Goal: Task Accomplishment & Management: Complete application form

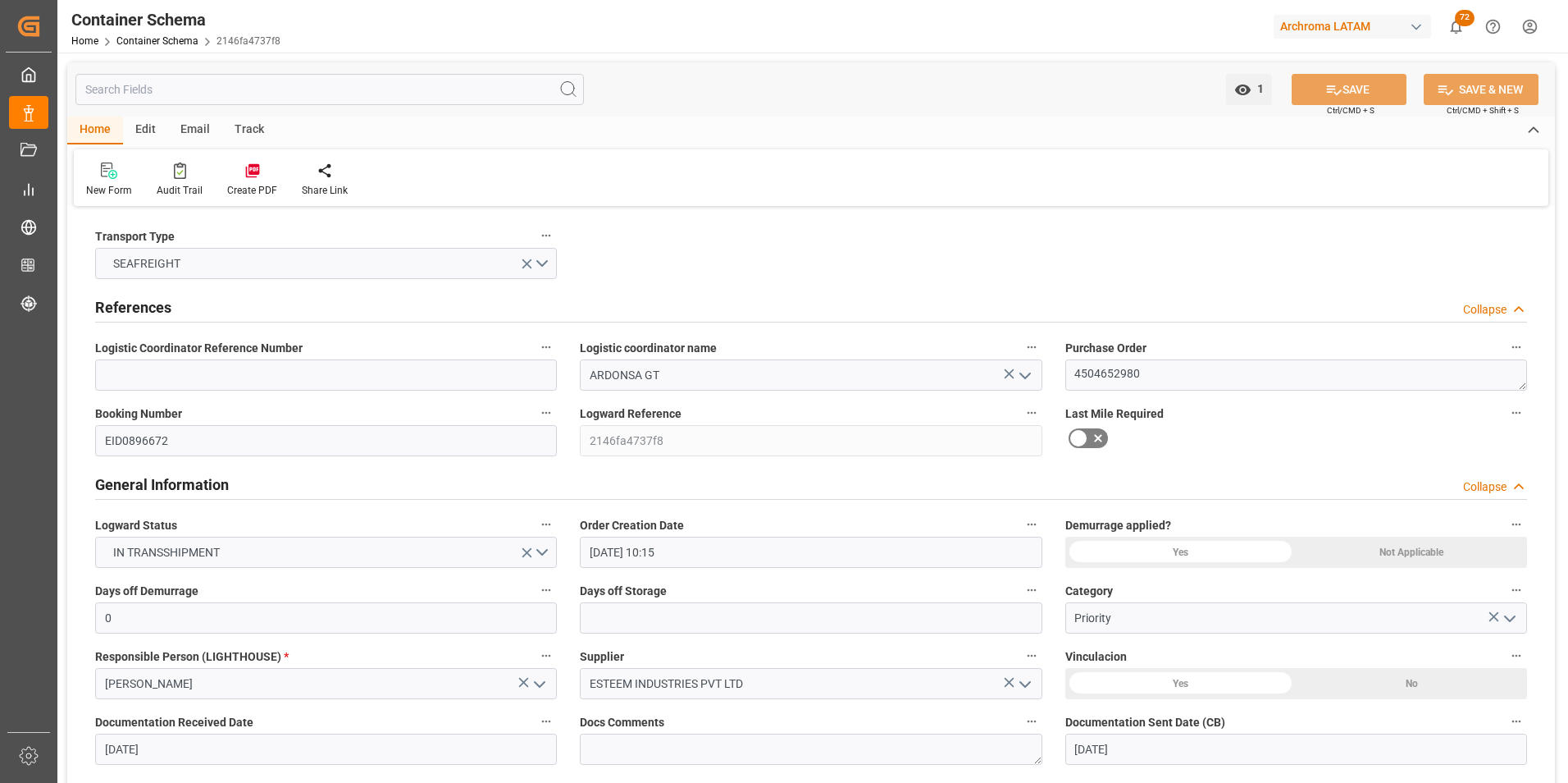
click at [178, 42] on link "Container Schema" at bounding box center [157, 40] width 82 height 12
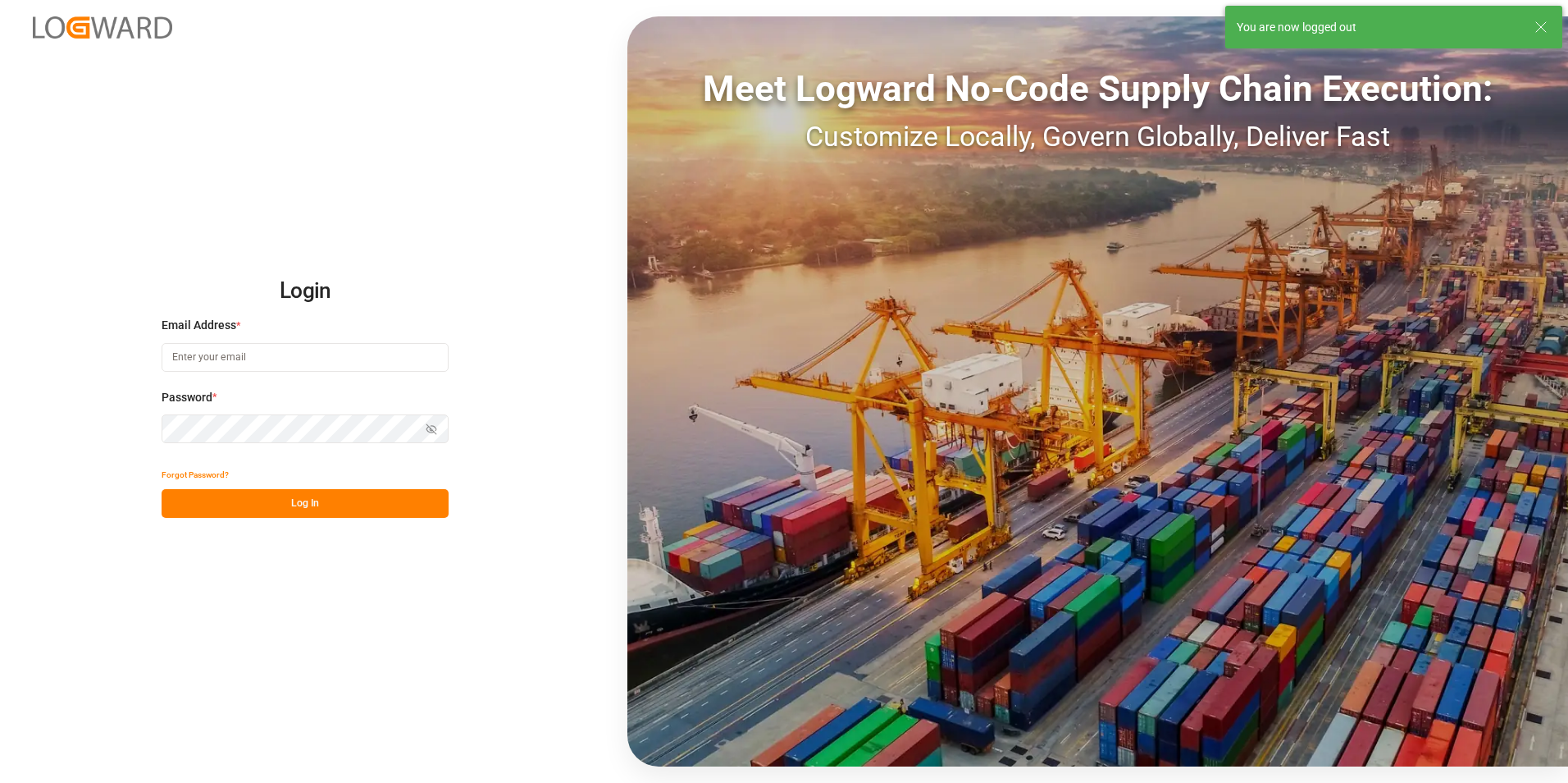
type input "valeria.hurtado@leschaco.com"
click at [325, 505] on button "Log In" at bounding box center [305, 503] width 287 height 29
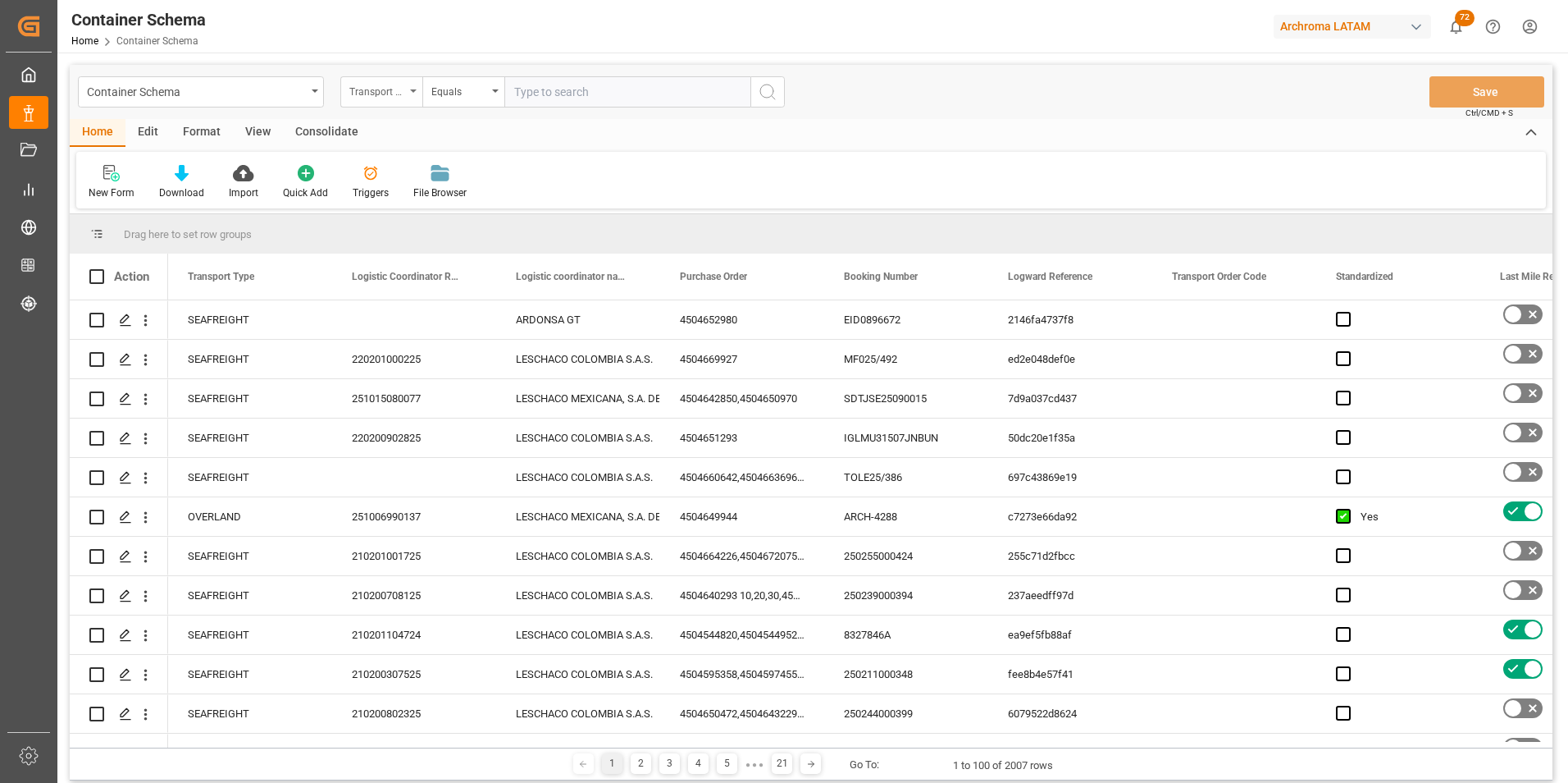
click at [384, 86] on div "Transport Type" at bounding box center [377, 90] width 56 height 19
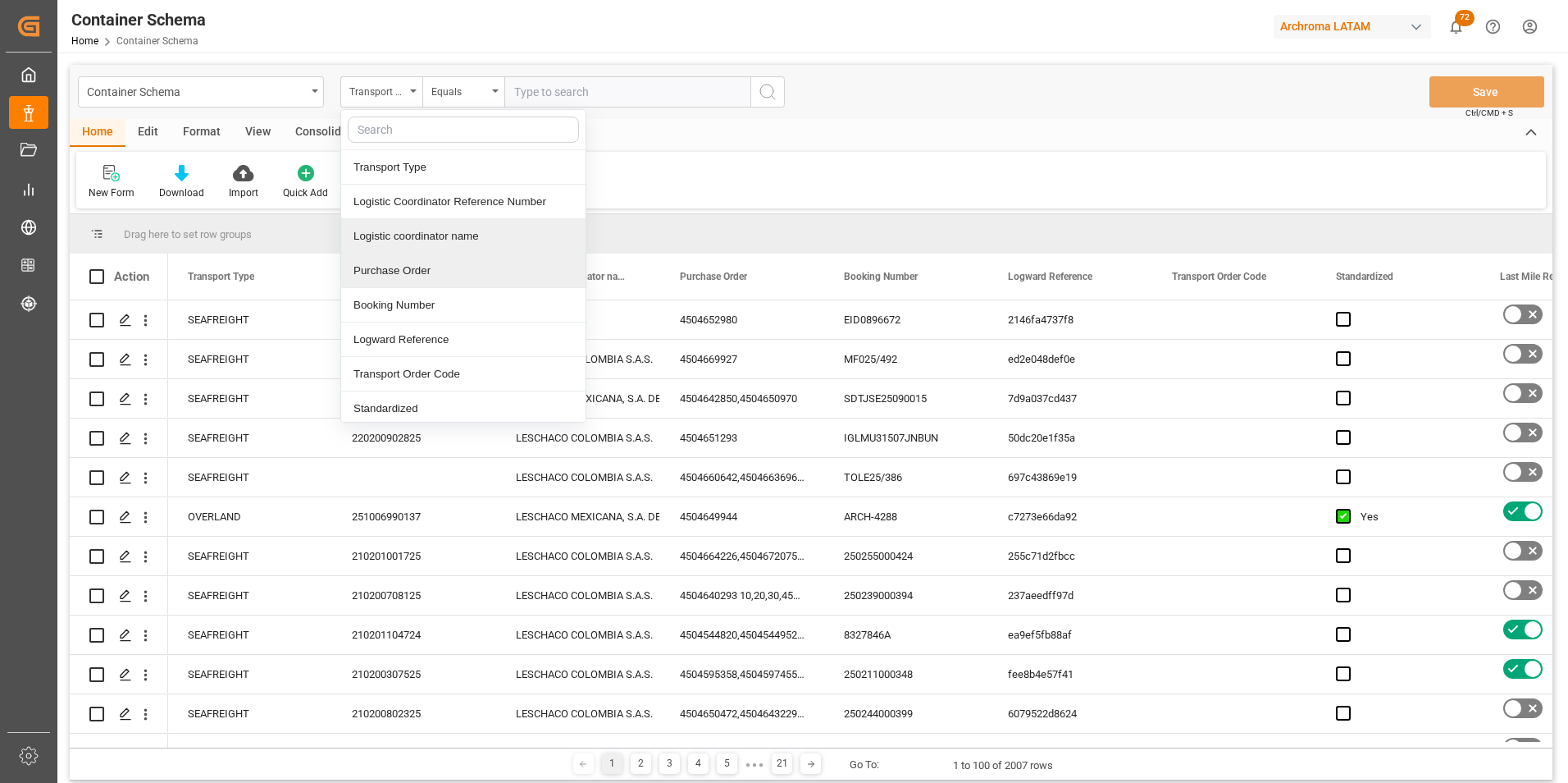
click at [438, 234] on div "Logistic coordinator name" at bounding box center [463, 236] width 245 height 34
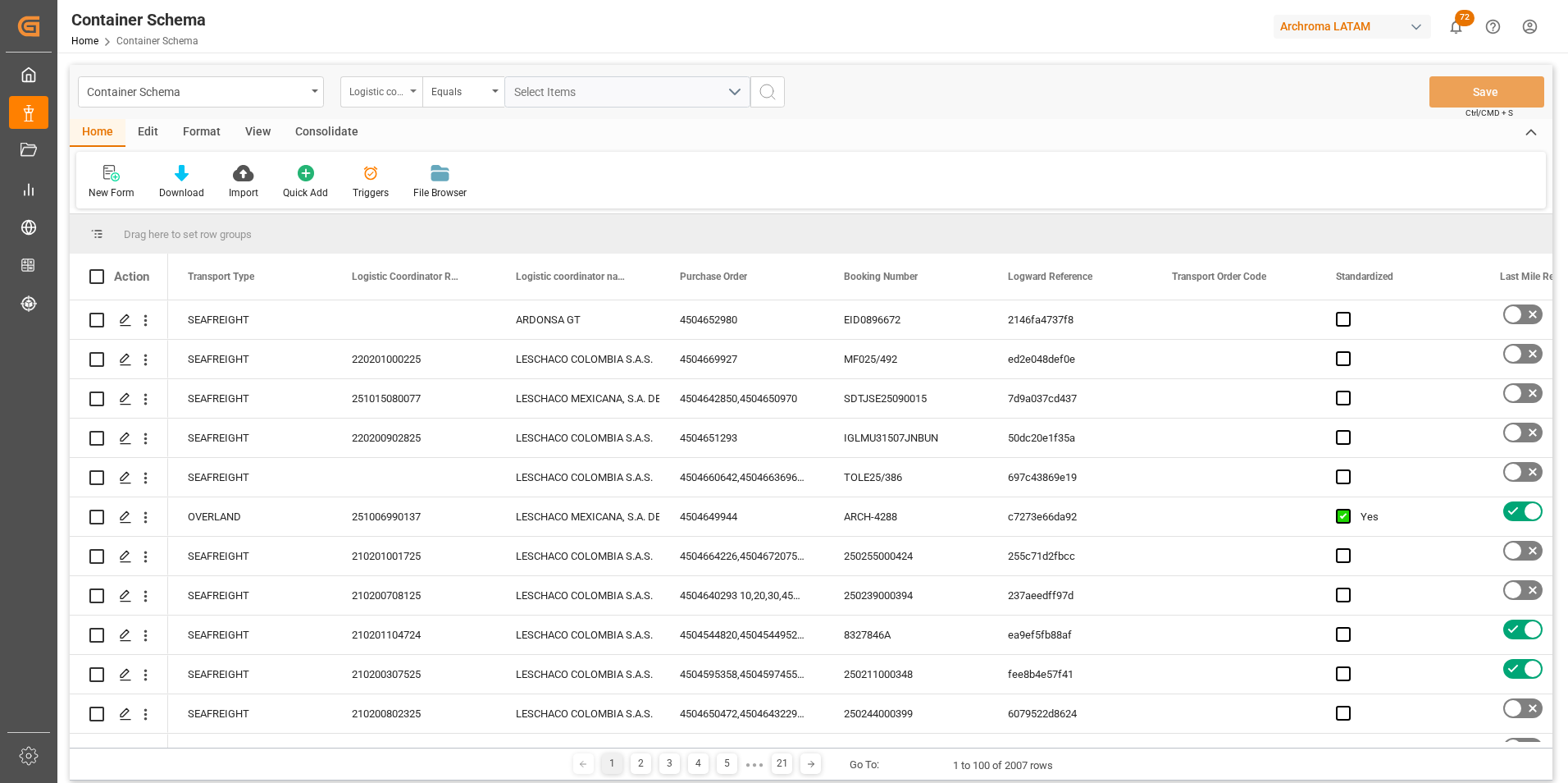
click at [400, 107] on div "Logistic coordinator name" at bounding box center [381, 91] width 82 height 31
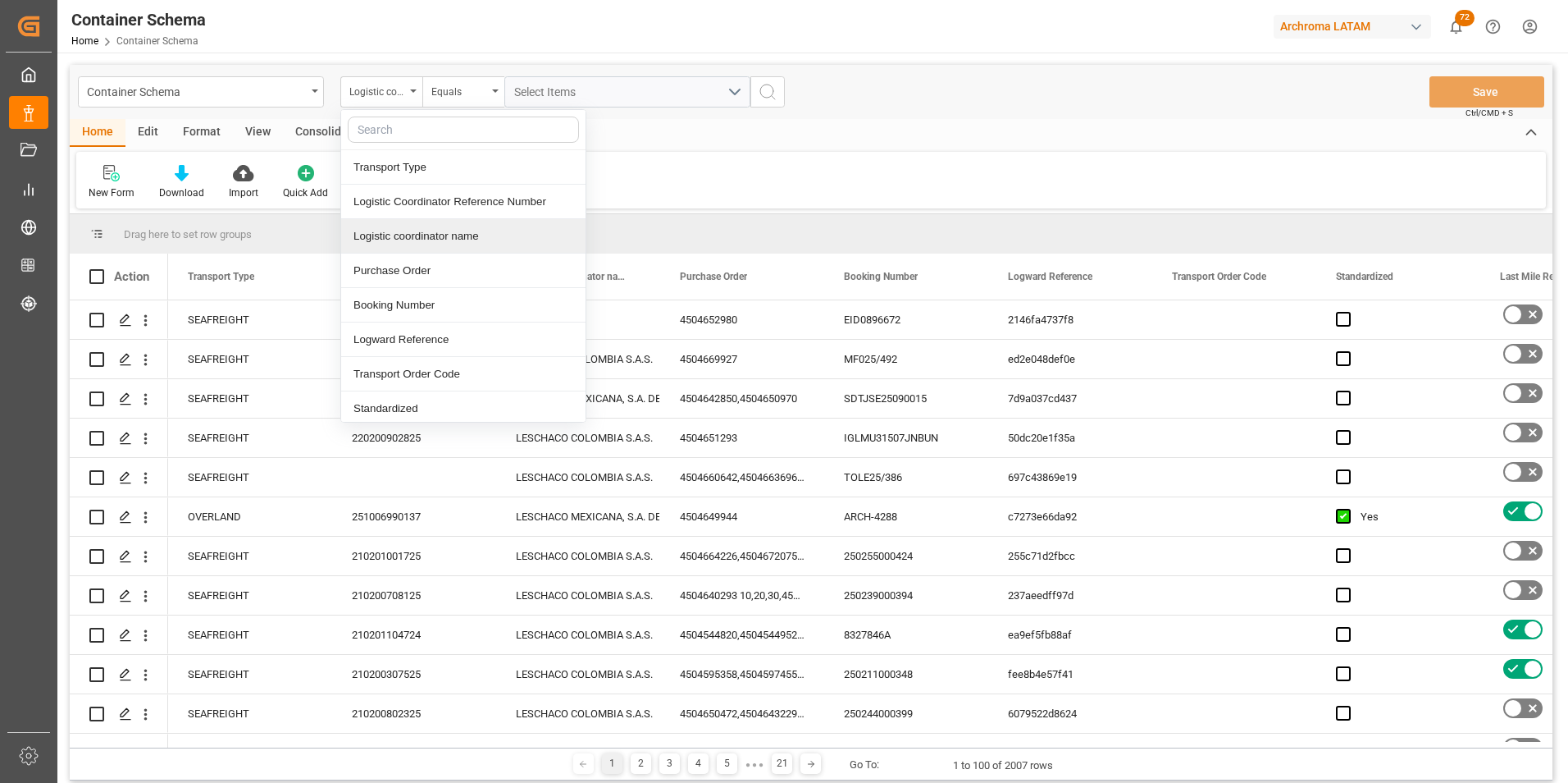
click at [428, 274] on div "Purchase Order" at bounding box center [463, 271] width 245 height 34
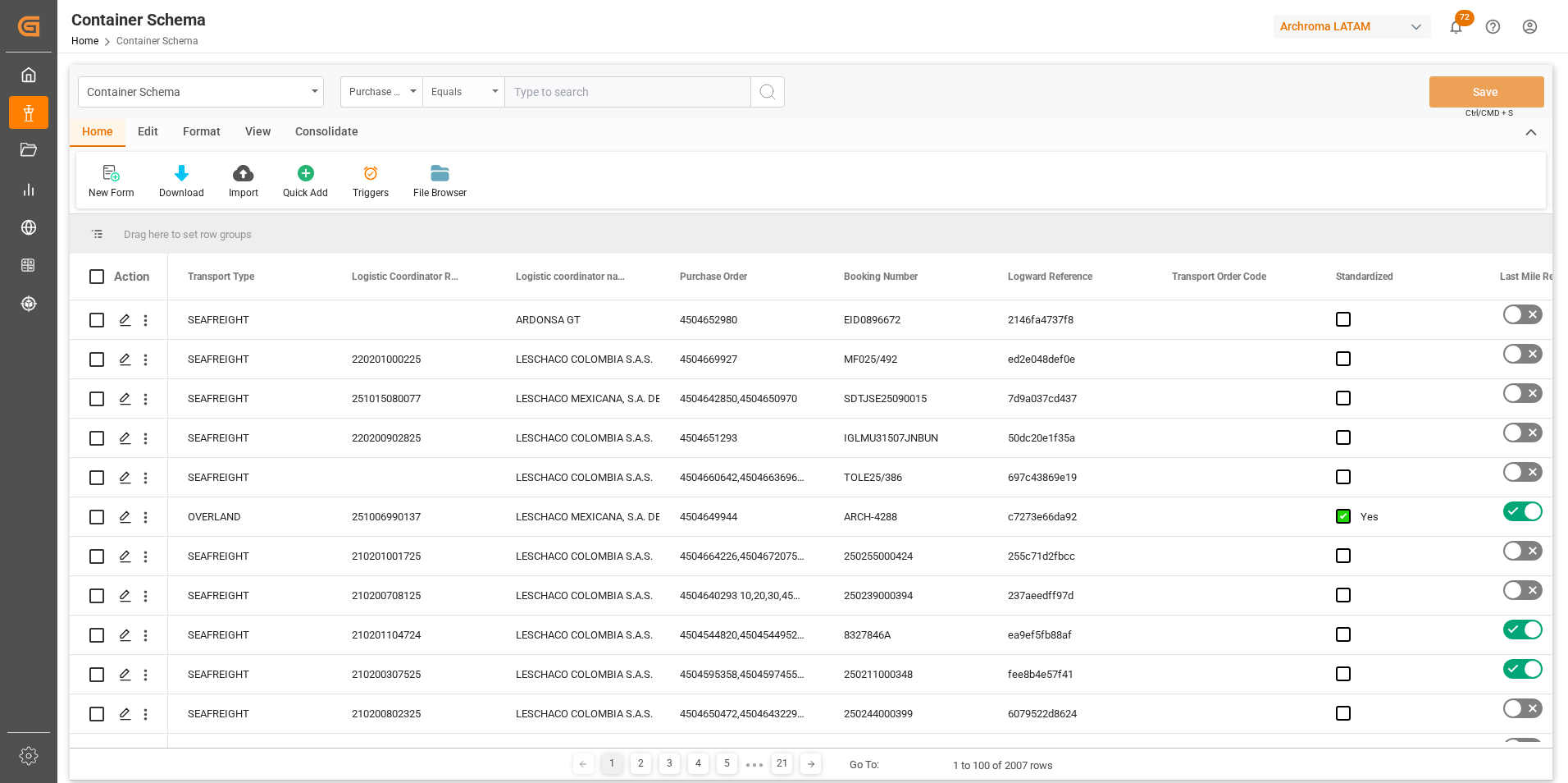
click at [450, 91] on div "Equals" at bounding box center [459, 90] width 56 height 19
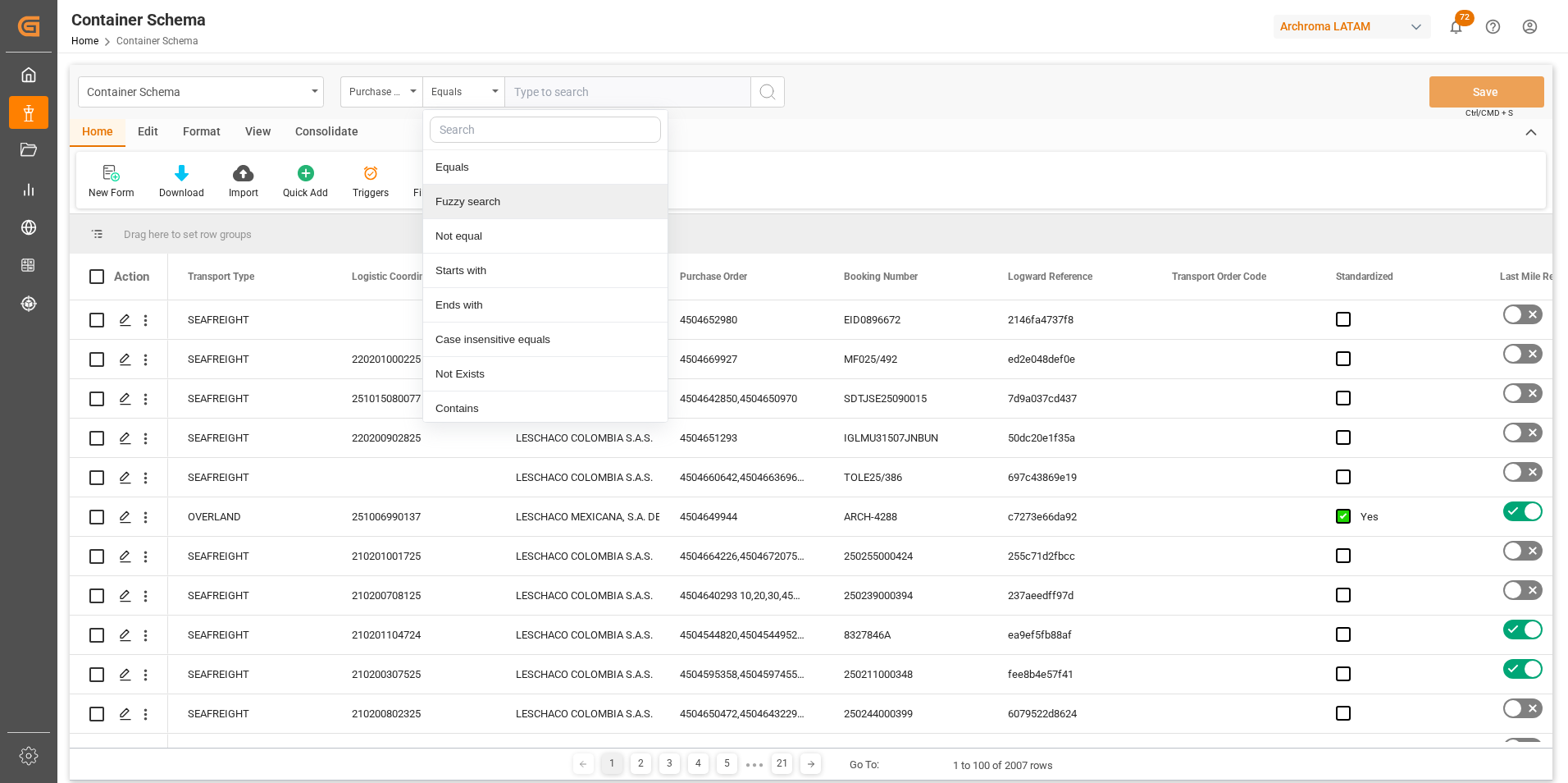
click at [478, 198] on div "Fuzzy search" at bounding box center [545, 202] width 245 height 34
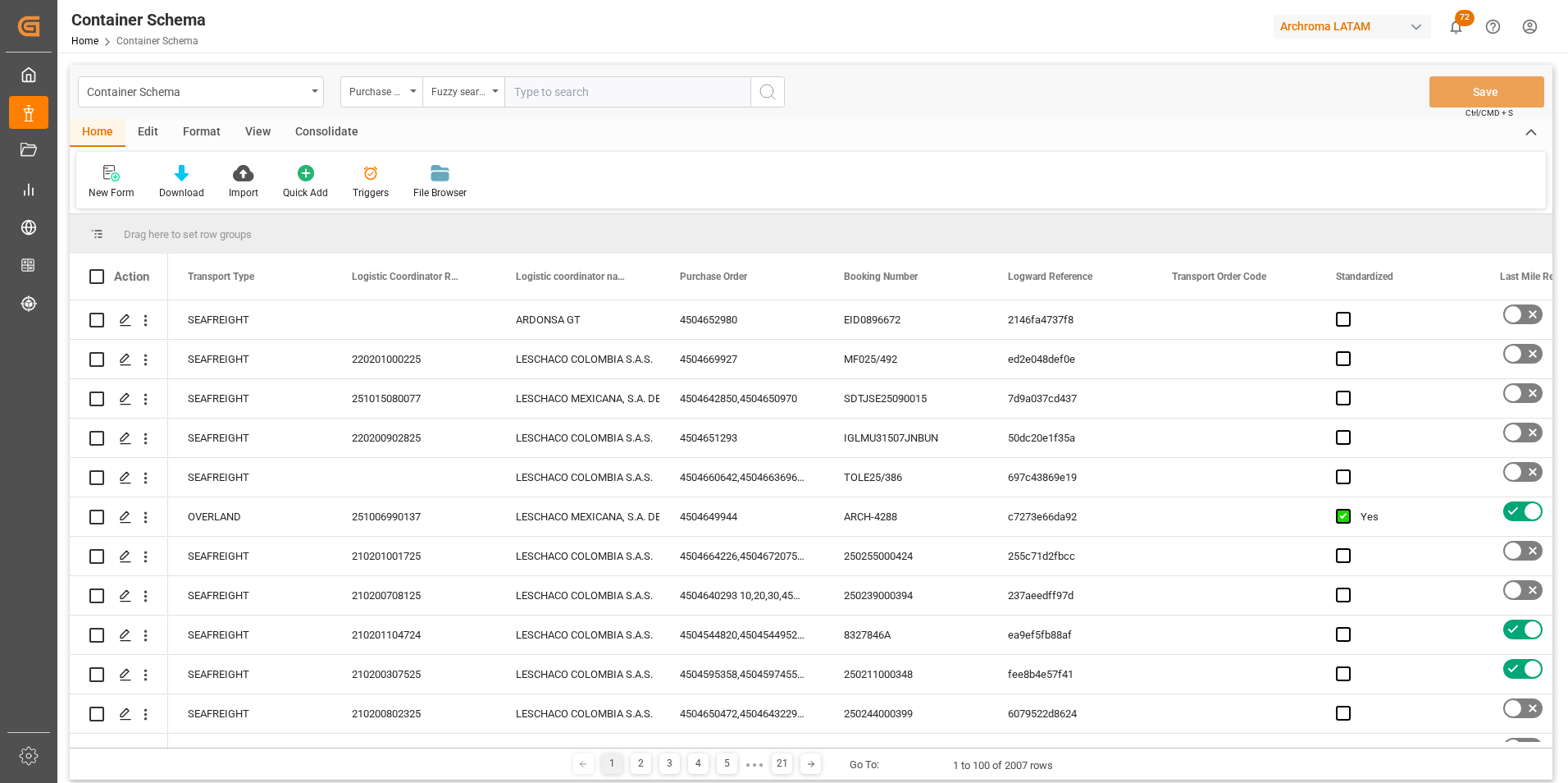
paste input "4504646379"
type input "4504646379"
click at [752, 90] on button "search button" at bounding box center [767, 91] width 34 height 31
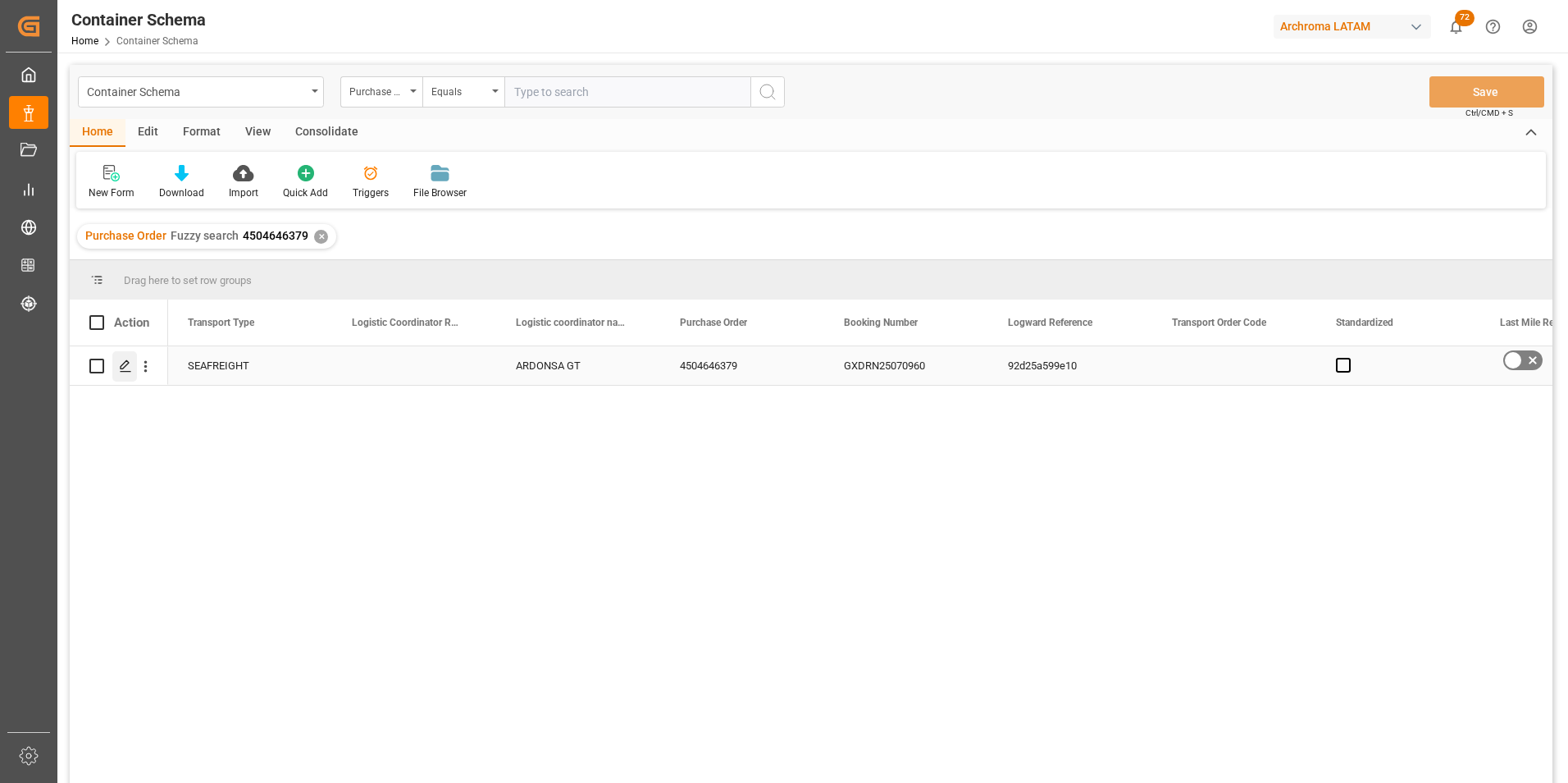
click at [119, 371] on icon "Press SPACE to select this row." at bounding box center [126, 366] width 13 height 13
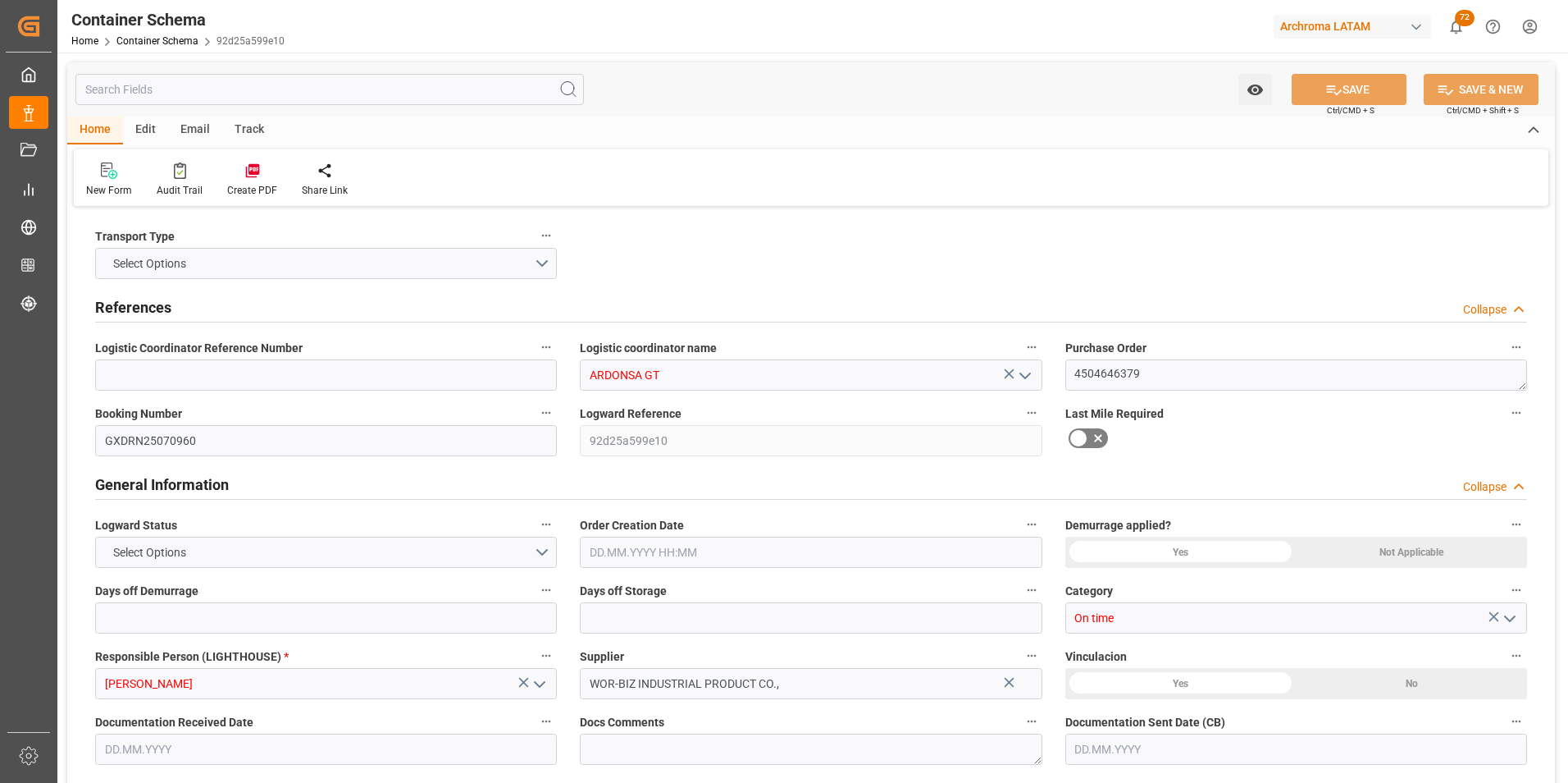
type input "0"
type input "1"
type input "400"
type input "424"
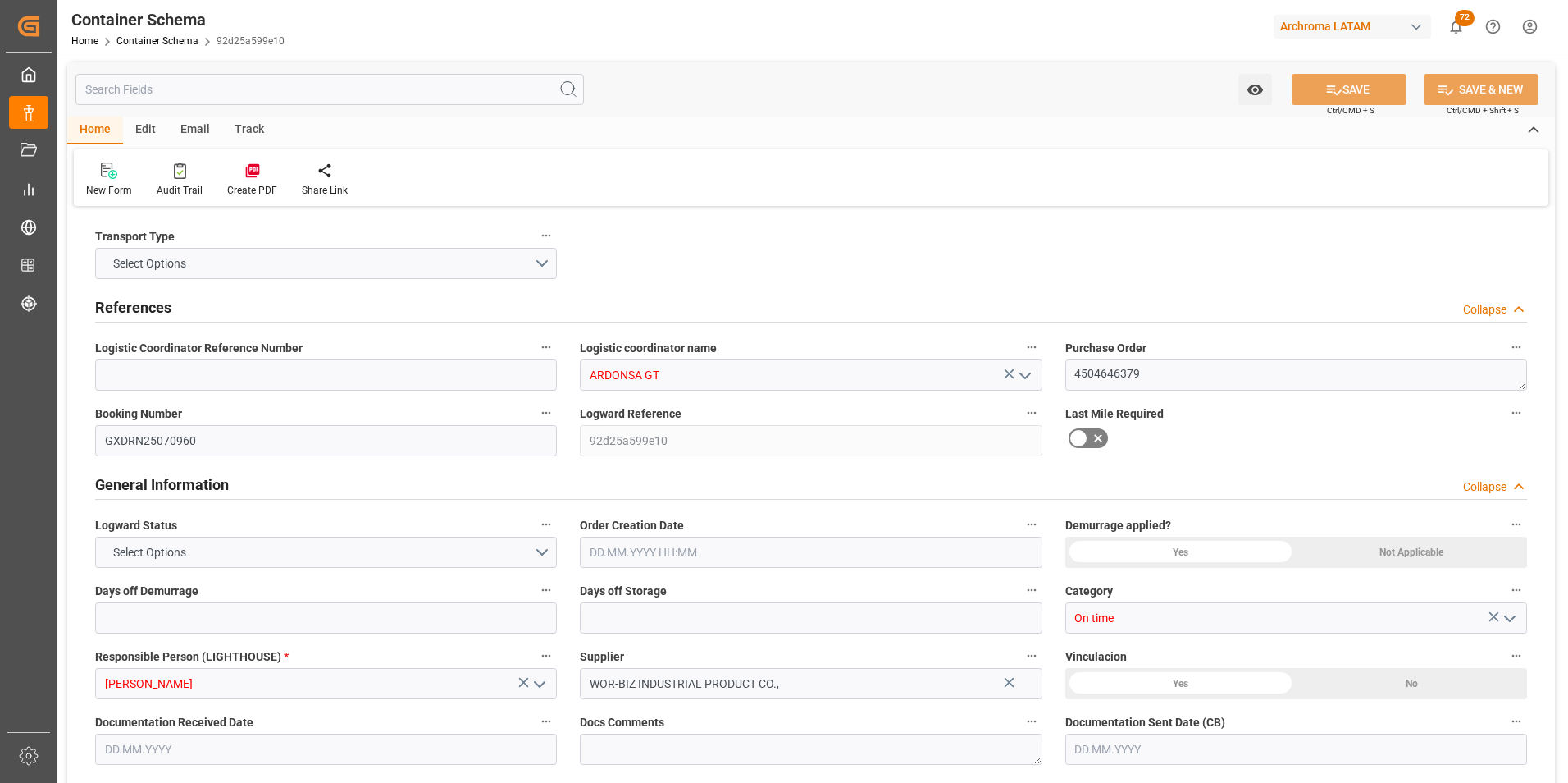
type input "Cosco"
type input "COSCO Shipping Co. Ltd."
type input "CNSGH"
type input "GTPRQ"
type input "9645853"
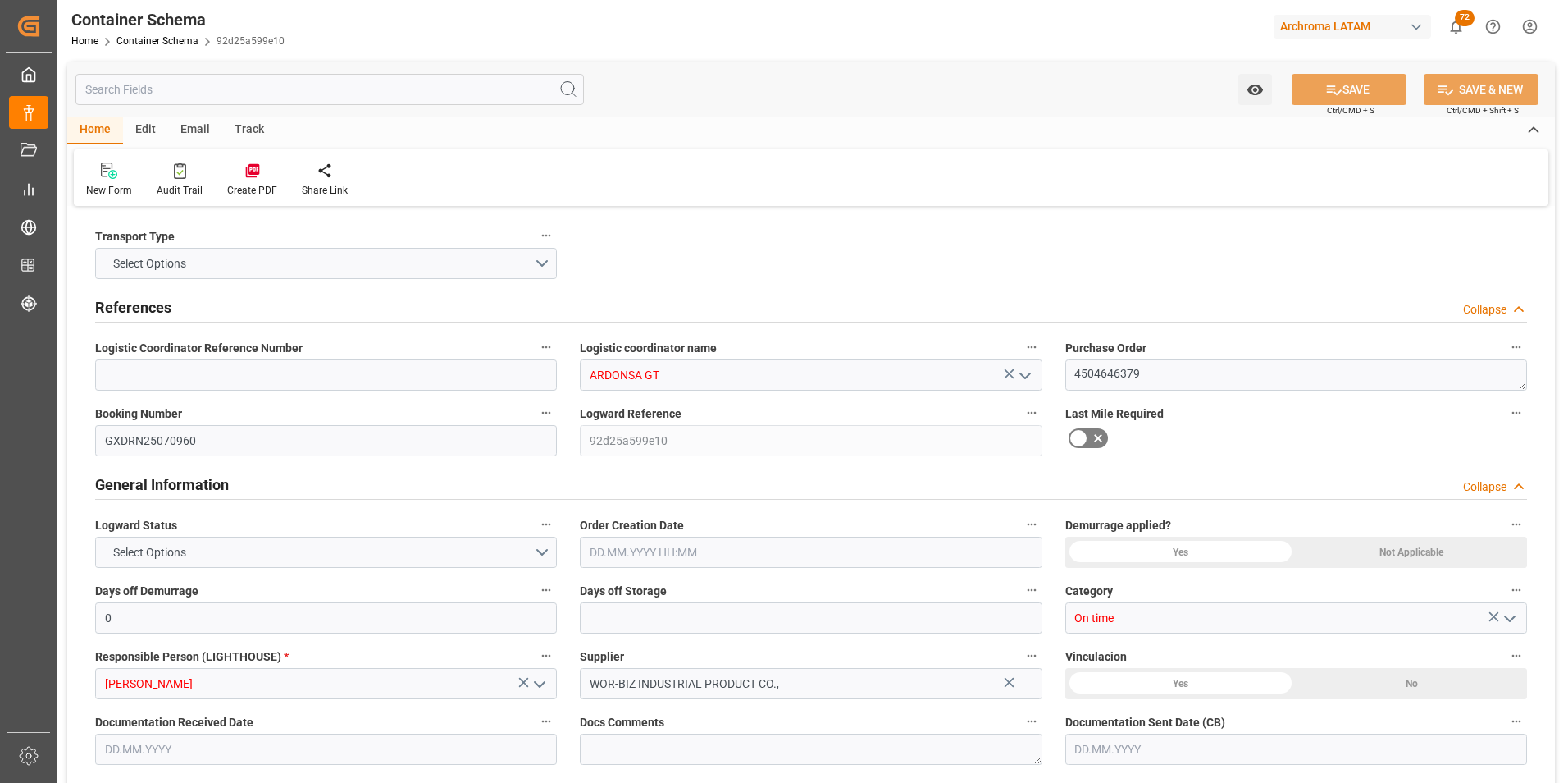
type input "21.08.2025 11:45"
type input "21.08.2025"
type input "06.09.2025"
click at [313, 370] on input at bounding box center [325, 375] width 462 height 31
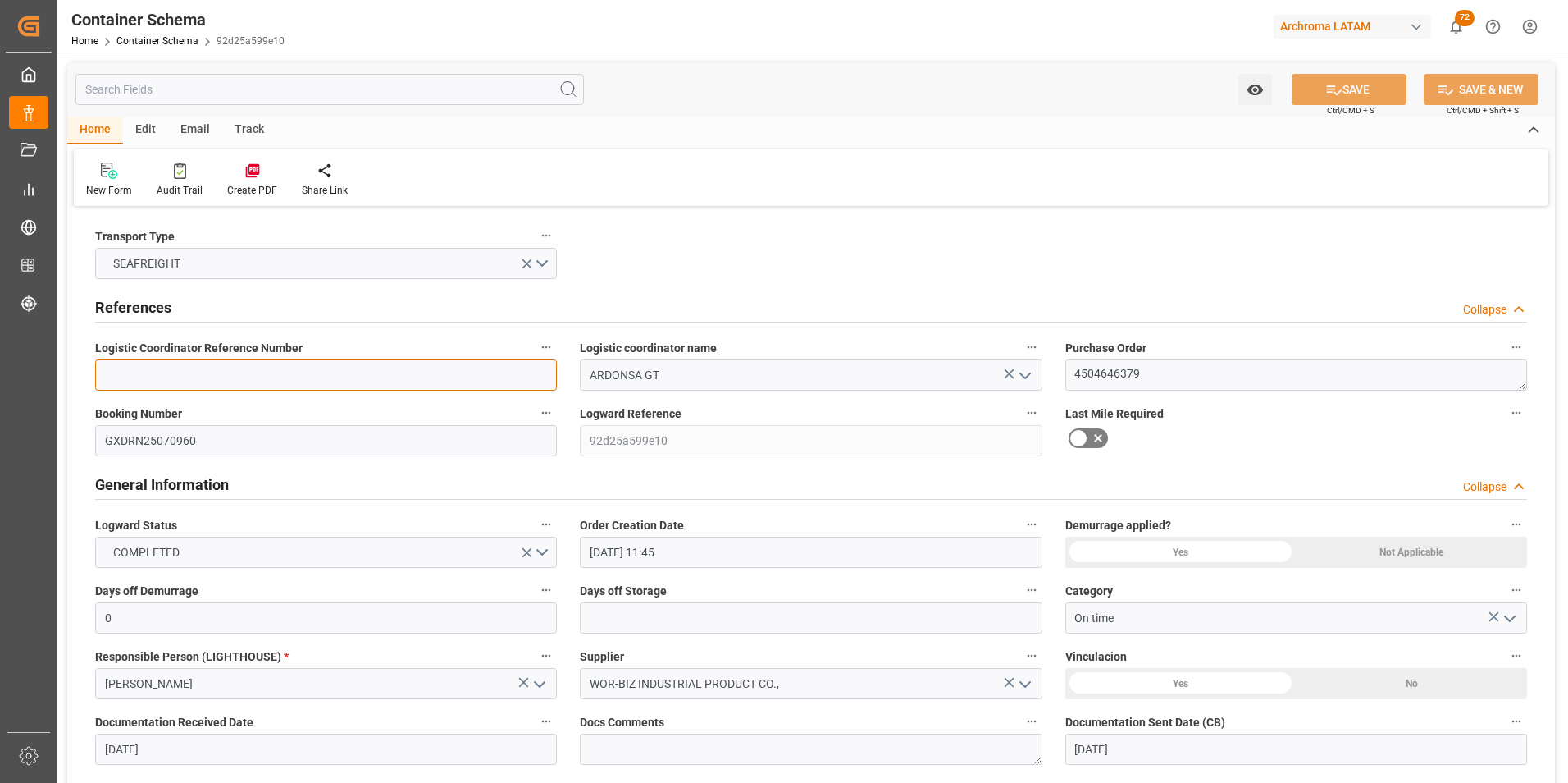
paste input "264-202500013379"
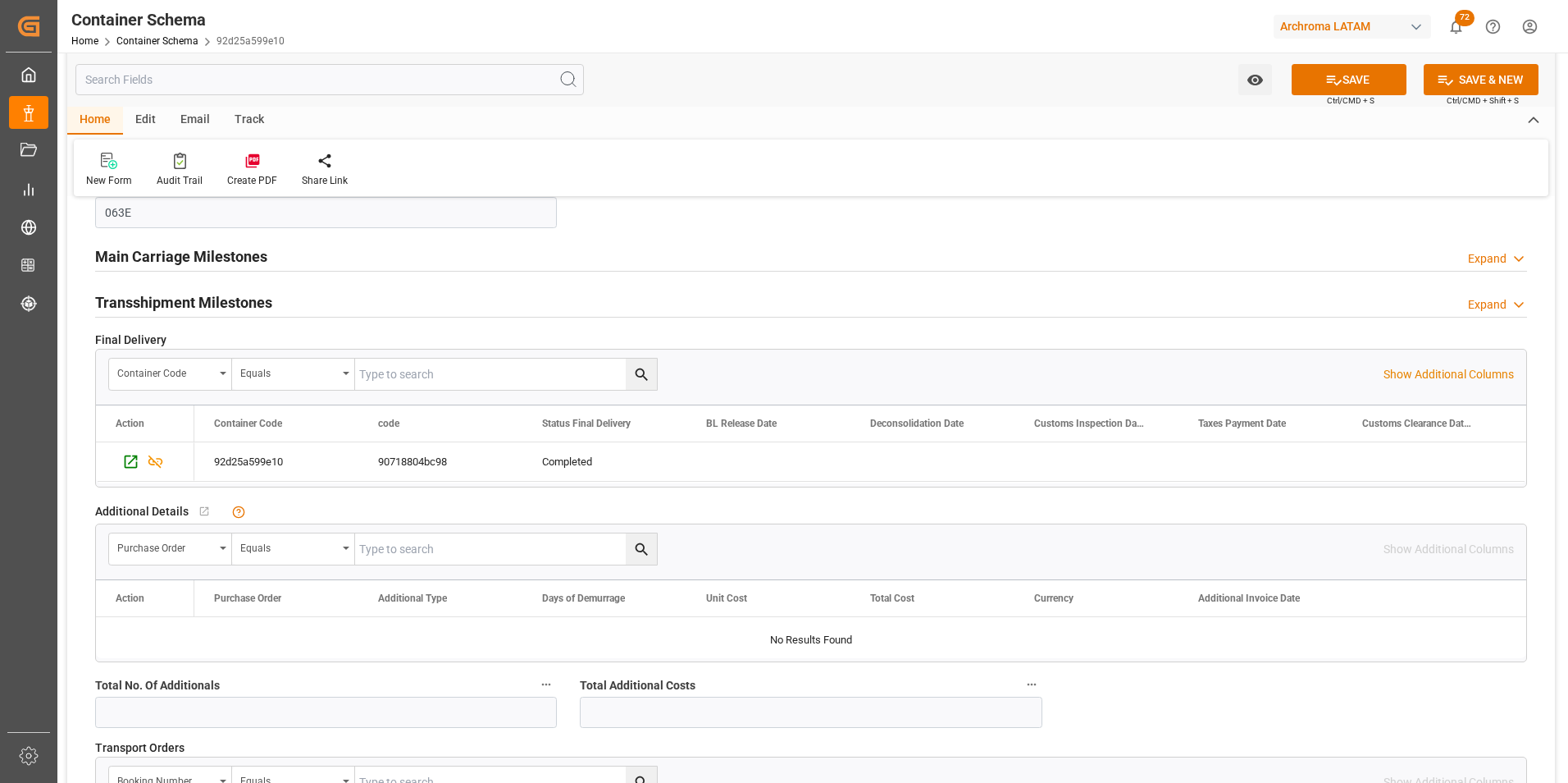
scroll to position [1687, 0]
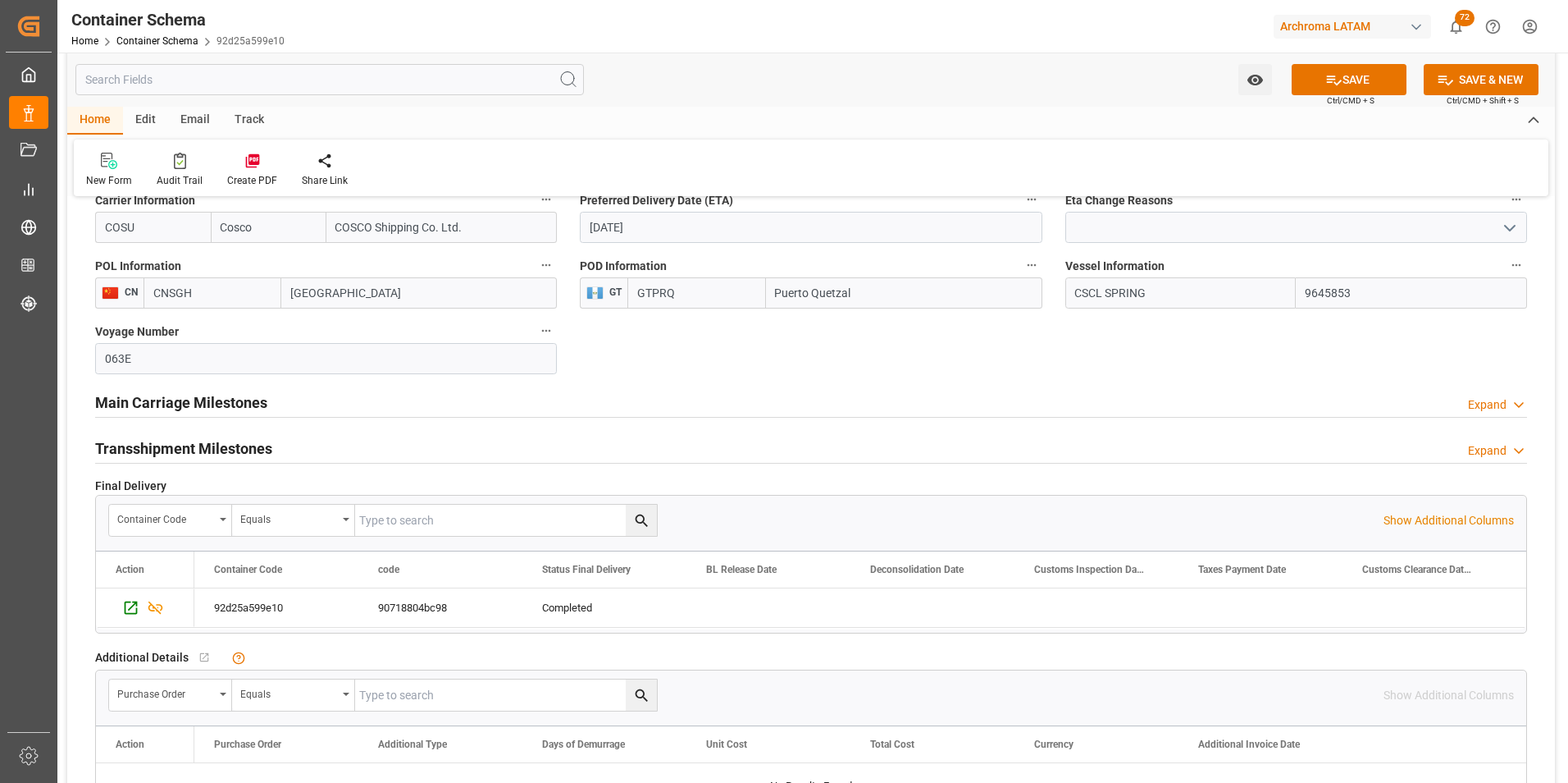
type input "264-202500013379"
click at [212, 400] on h2 "Main Carriage Milestones" at bounding box center [181, 402] width 172 height 22
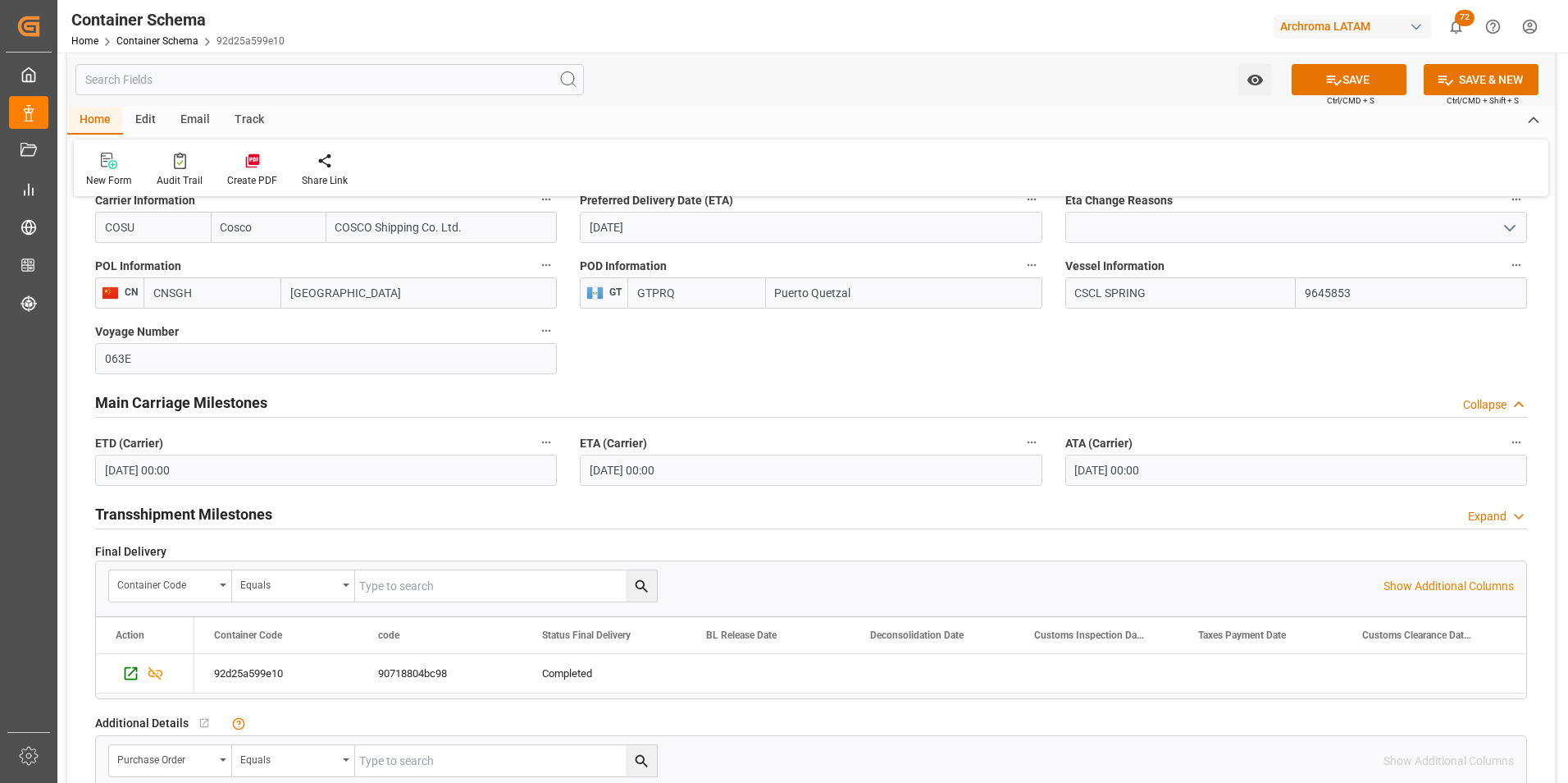
click at [212, 400] on h2 "Main Carriage Milestones" at bounding box center [181, 402] width 172 height 22
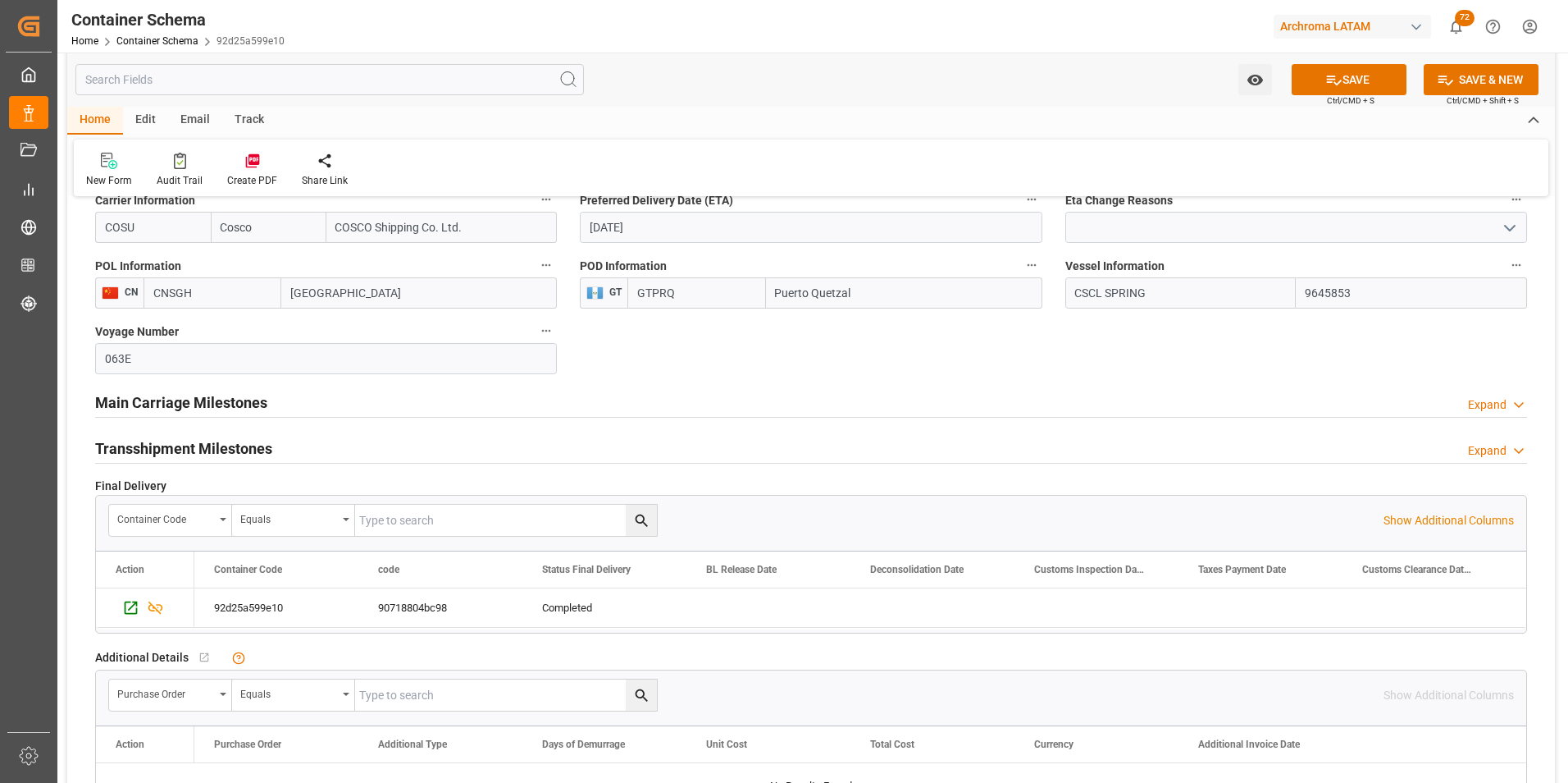
click at [207, 454] on h2 "Transshipment Milestones" at bounding box center [184, 448] width 178 height 22
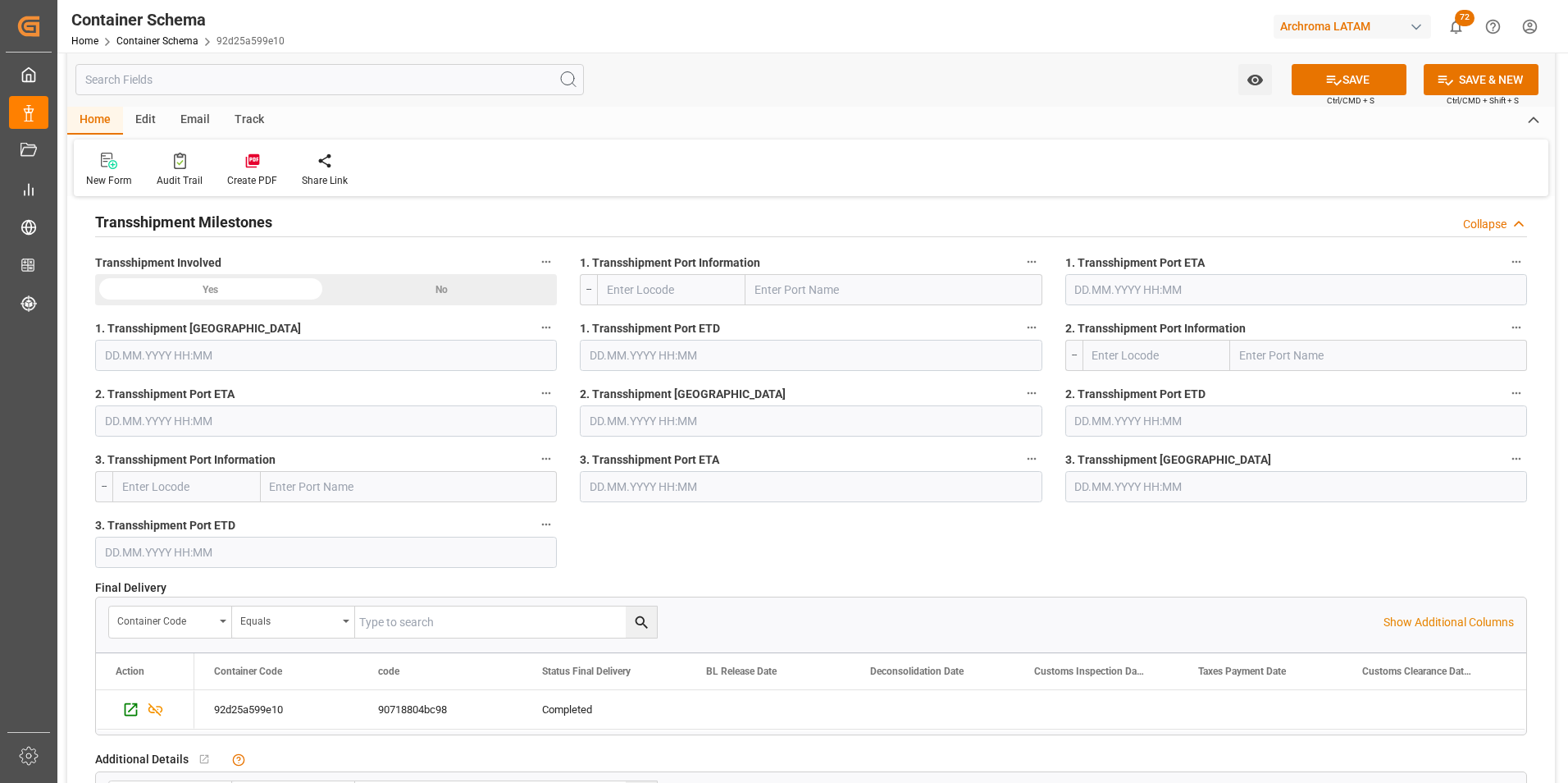
scroll to position [1933, 0]
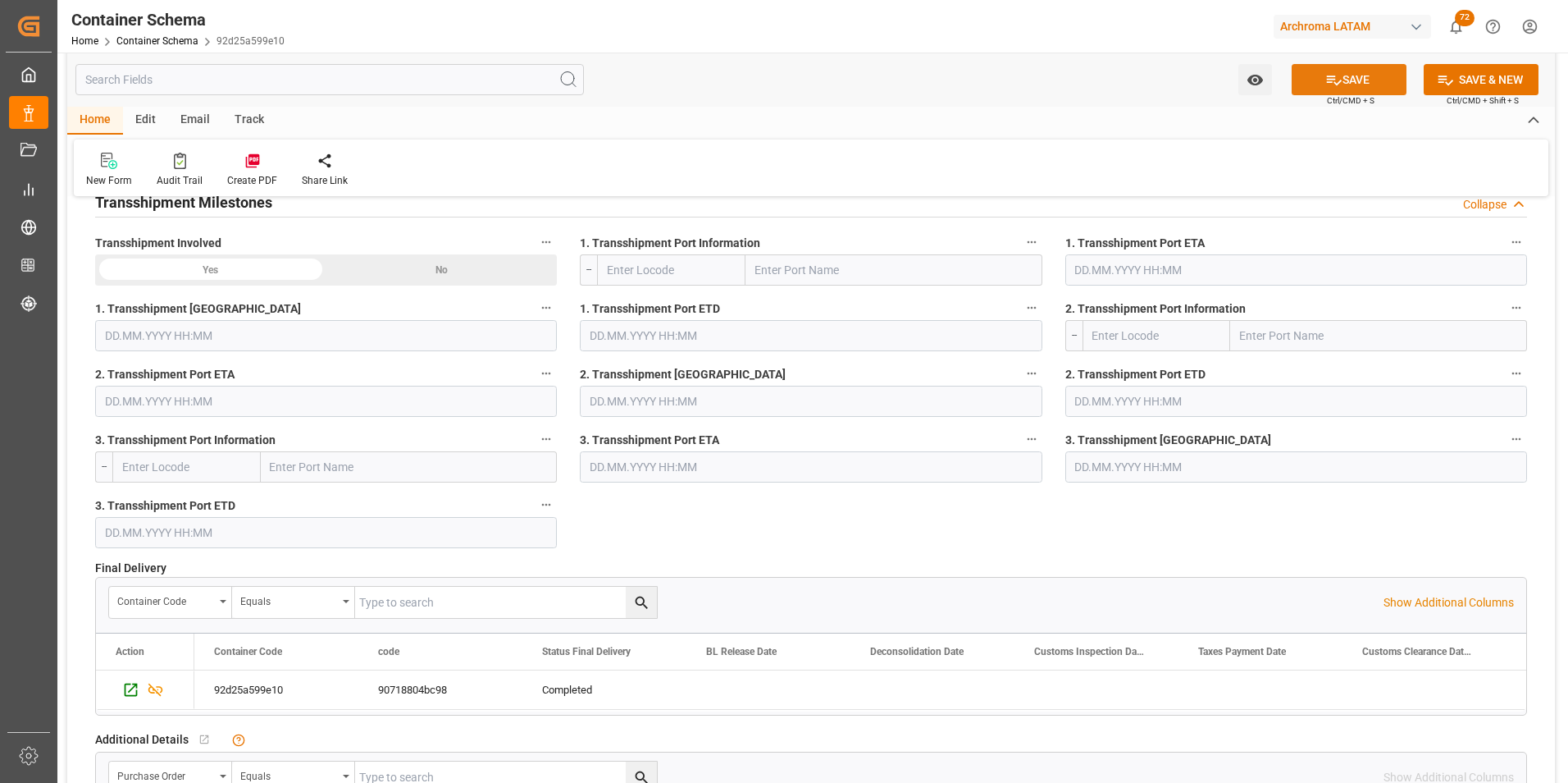
click at [1318, 83] on button "SAVE" at bounding box center [1349, 79] width 115 height 31
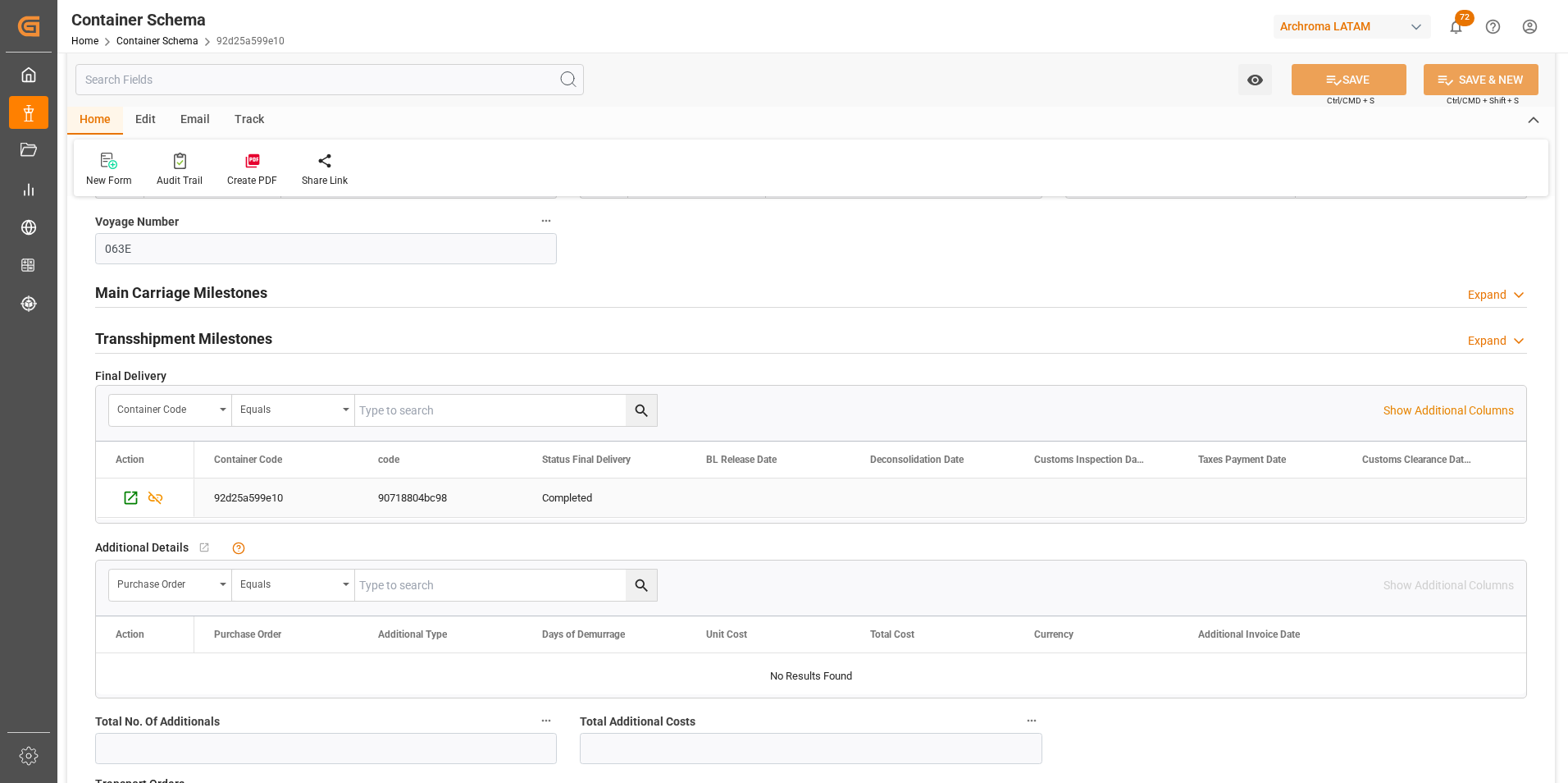
scroll to position [1805, 0]
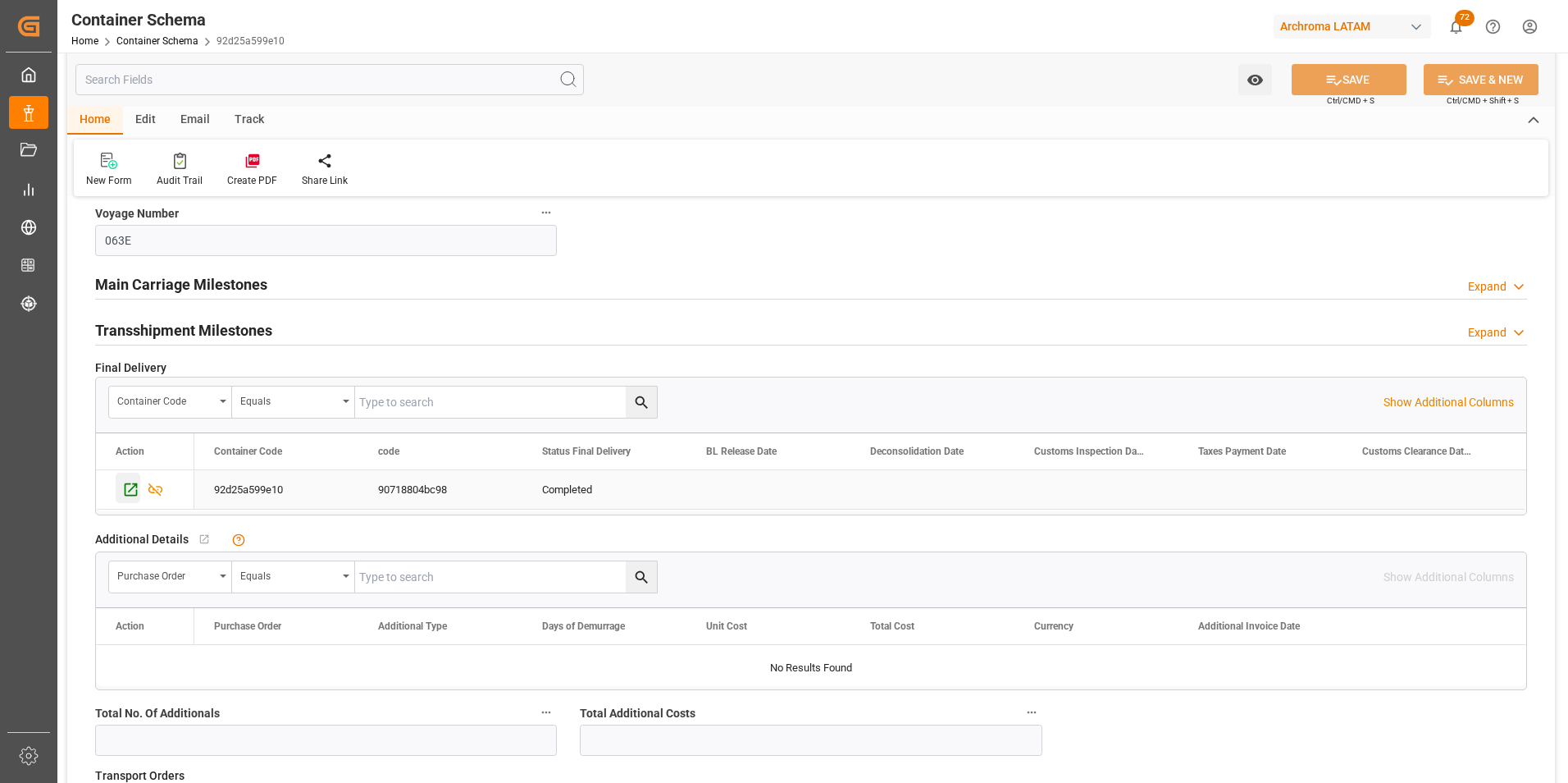
click at [126, 487] on icon "Press SPACE to select this row." at bounding box center [130, 489] width 17 height 17
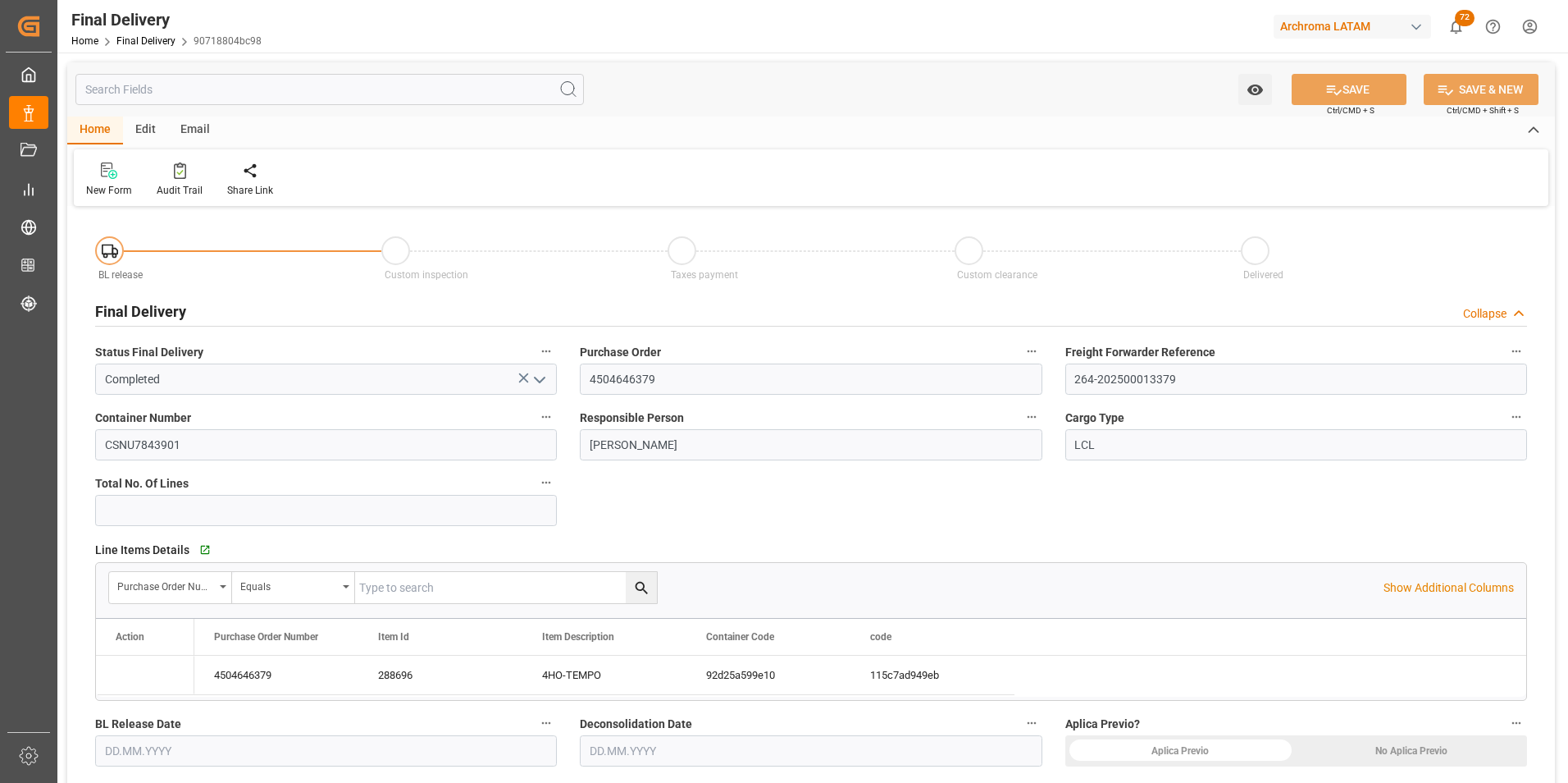
type input "[DATE]"
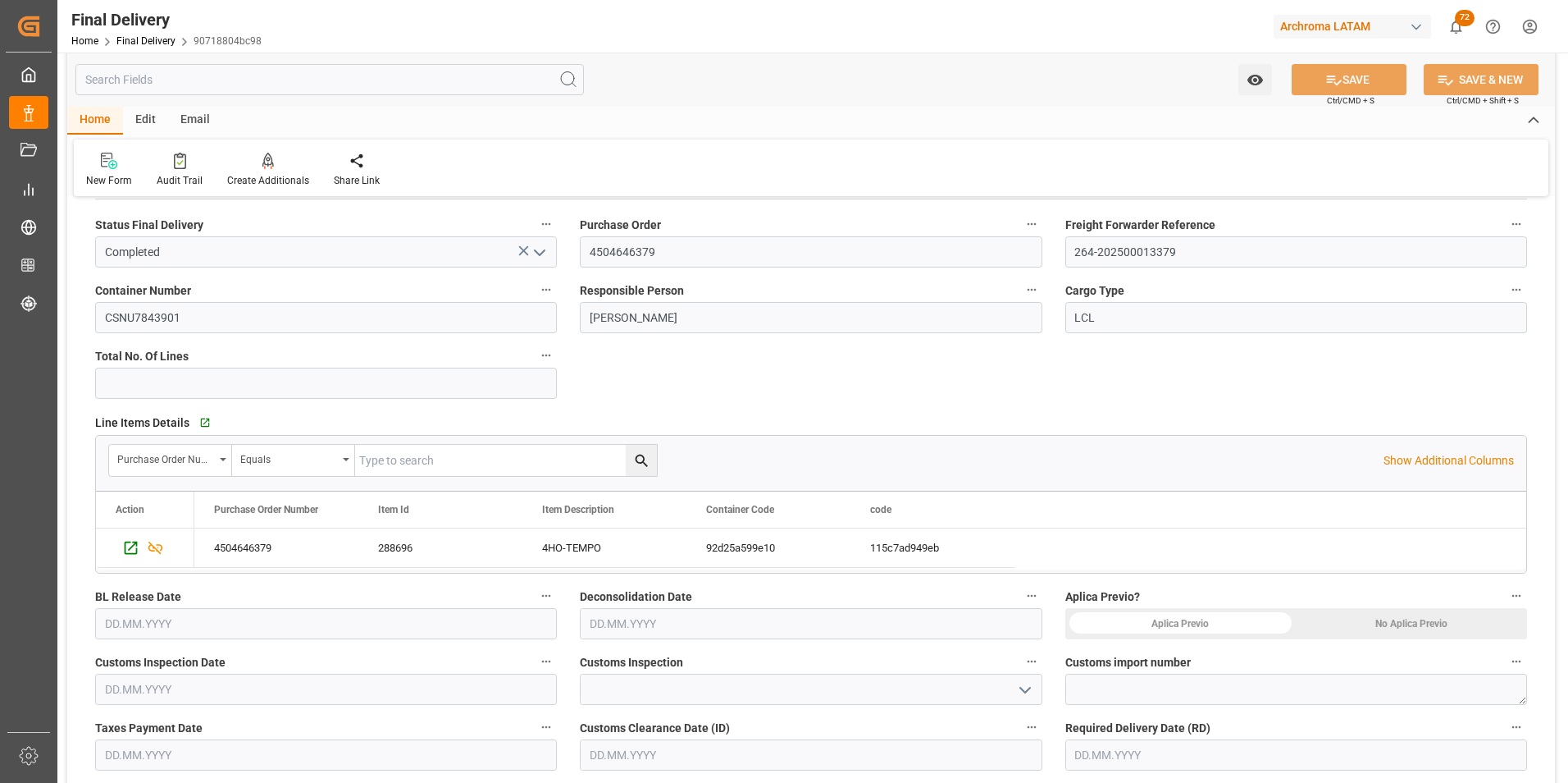
scroll to position [328, 0]
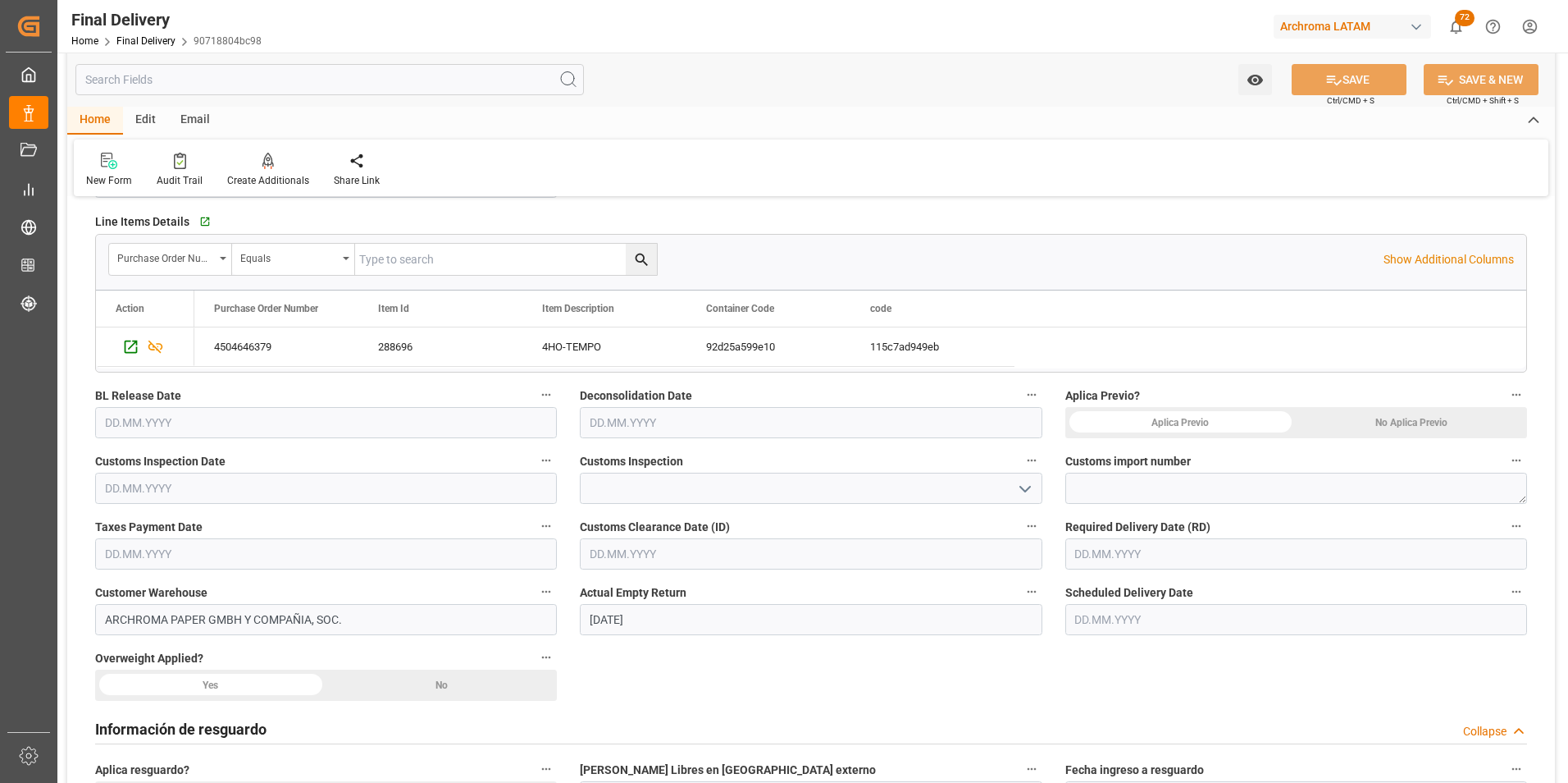
click at [108, 426] on input "text" at bounding box center [325, 422] width 462 height 31
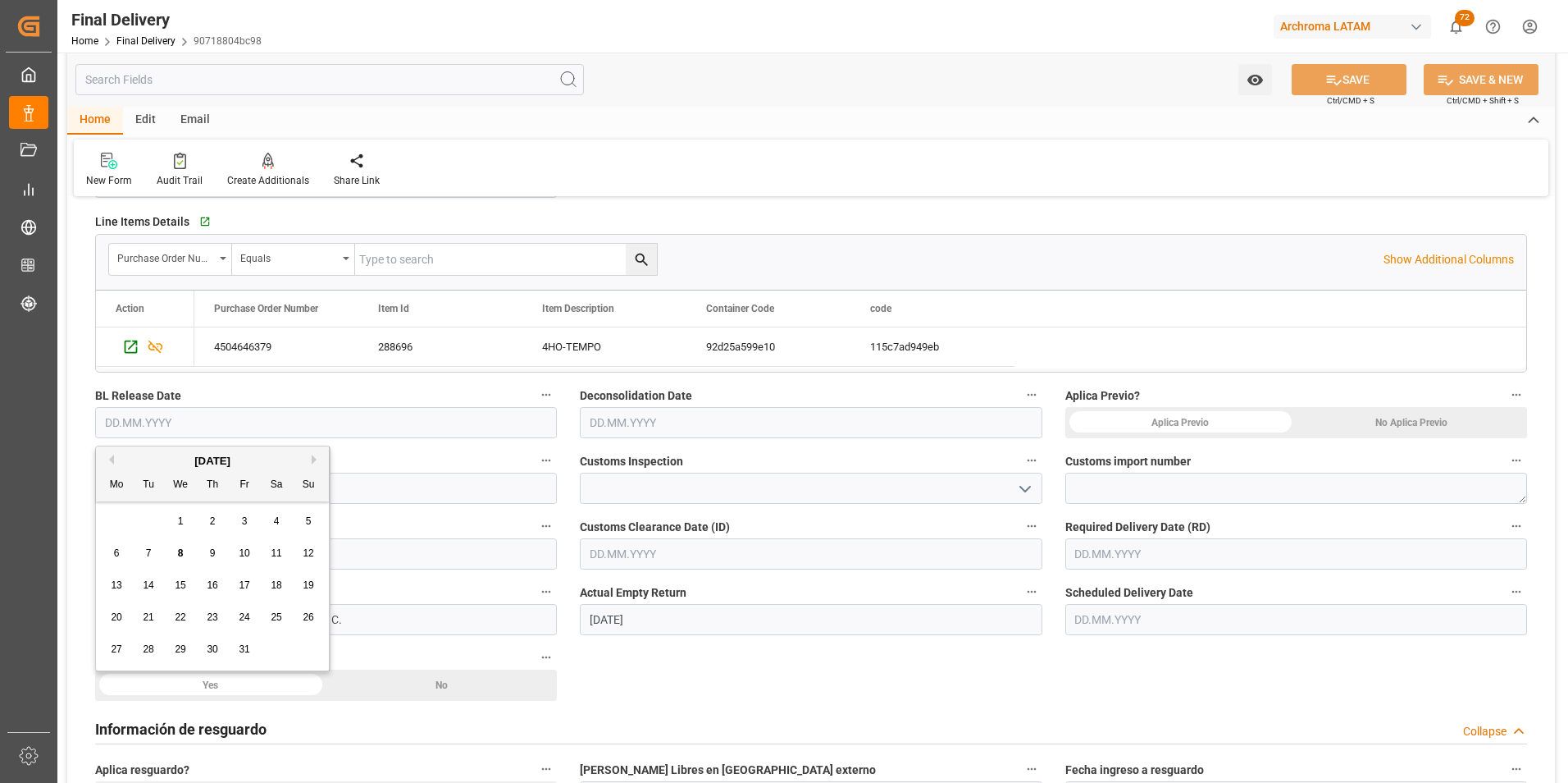
click at [112, 528] on div "29 30 1 2 3 4 5" at bounding box center [213, 522] width 224 height 32
click at [212, 519] on span "2" at bounding box center [212, 521] width 5 height 12
type input "[DATE]"
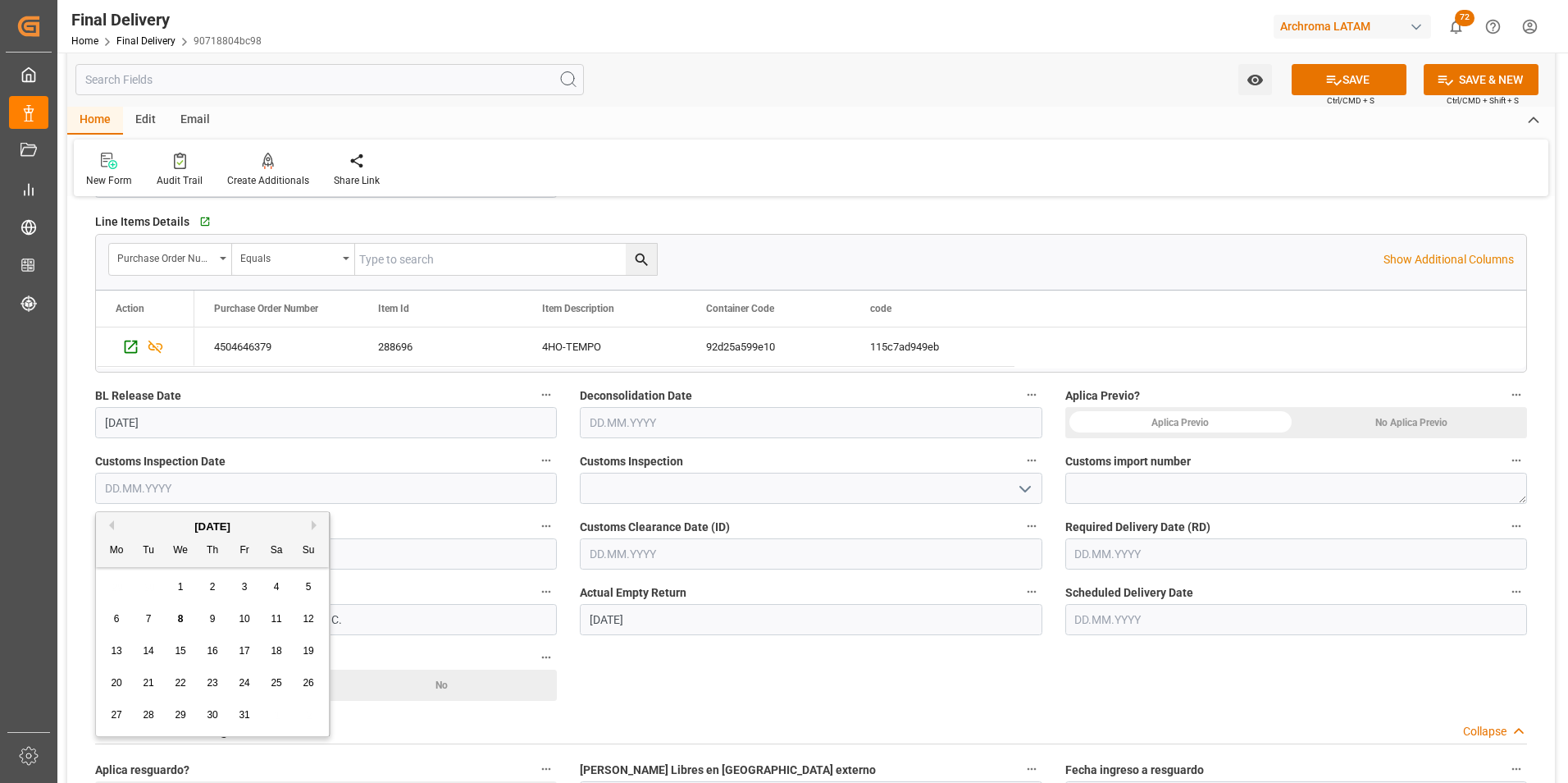
click at [159, 488] on input "text" at bounding box center [325, 488] width 462 height 31
click at [113, 577] on div "29 30 1 2 3 4 5" at bounding box center [213, 587] width 224 height 32
click at [213, 582] on span "2" at bounding box center [212, 587] width 5 height 12
type input "[DATE]"
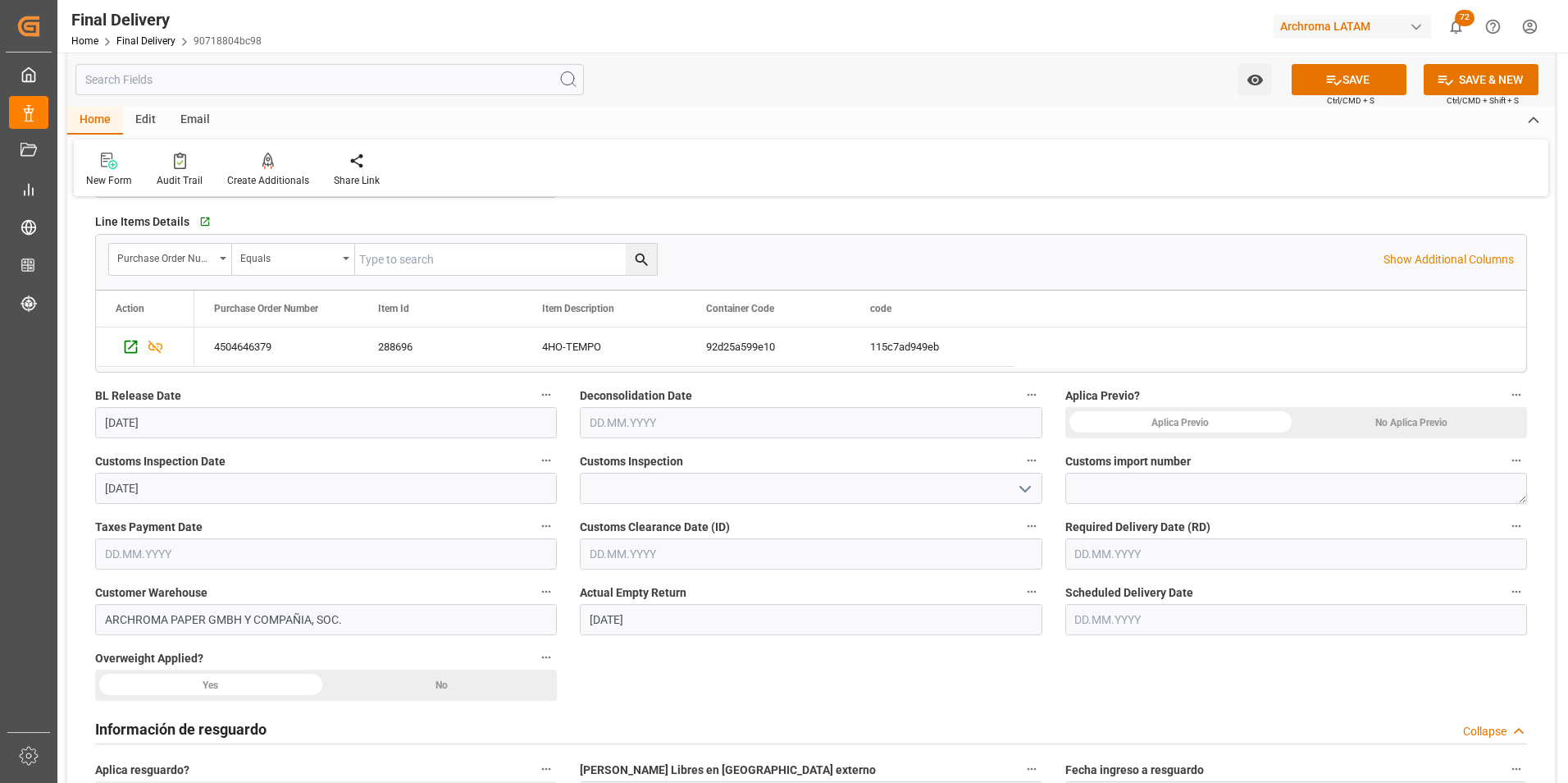
click at [618, 423] on input "text" at bounding box center [810, 422] width 462 height 31
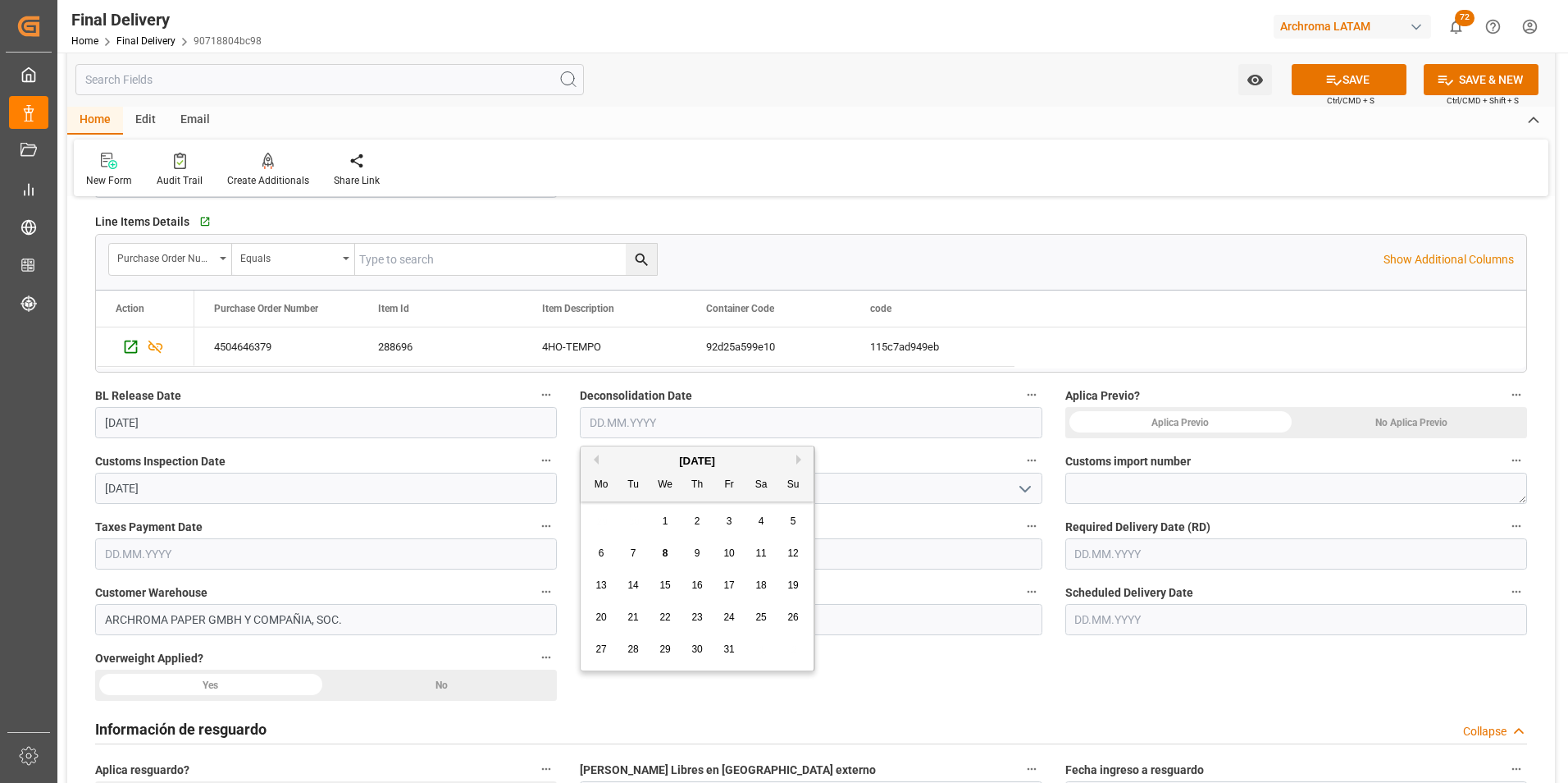
click at [600, 516] on div "29 30 1 2 3 4 5" at bounding box center [697, 522] width 224 height 32
click at [698, 517] on span "2" at bounding box center [697, 521] width 5 height 12
type input "[DATE]"
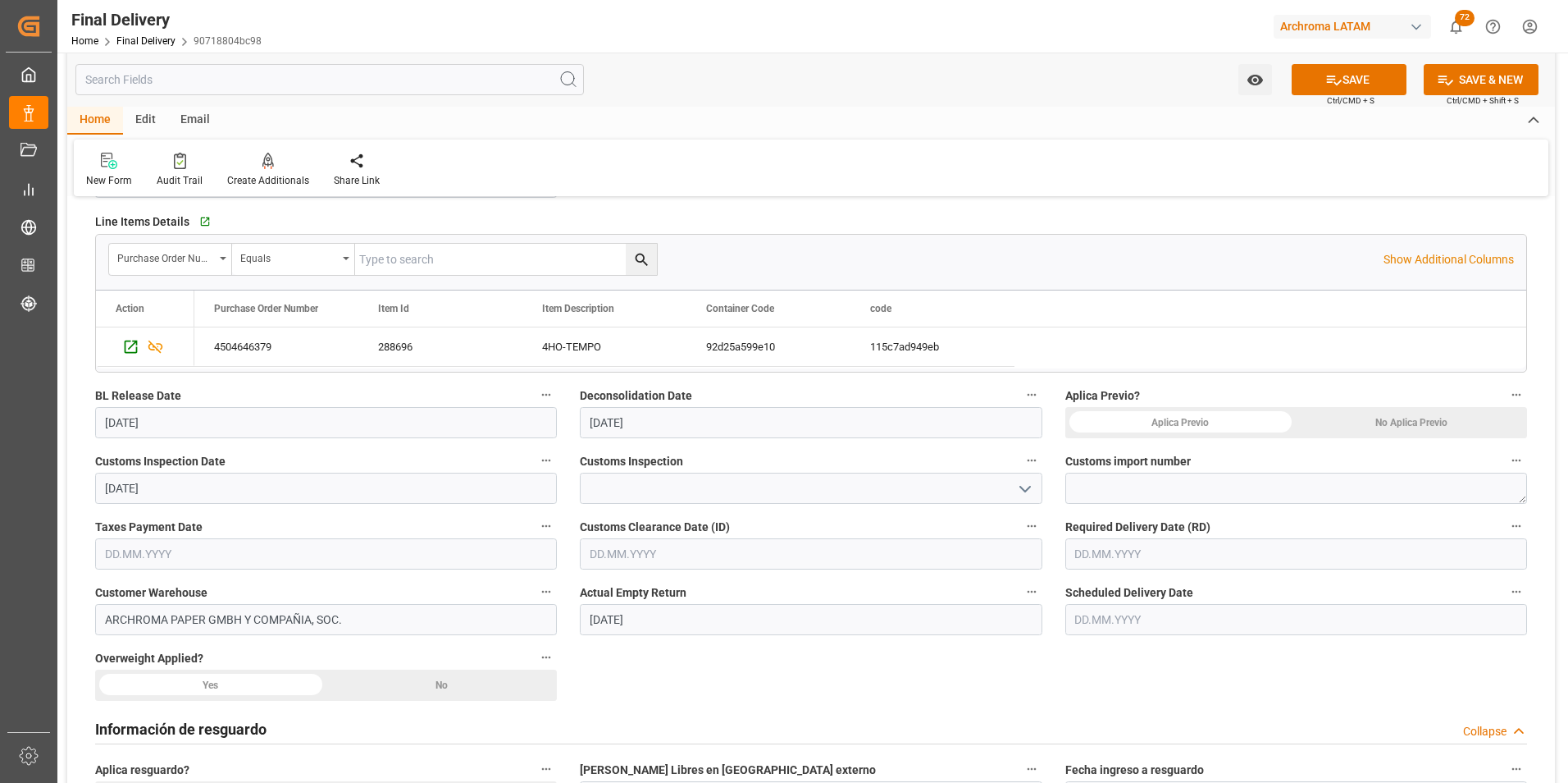
click at [1378, 419] on div "No Aplica Previo" at bounding box center [1411, 422] width 231 height 31
click at [1282, 495] on textarea at bounding box center [1295, 488] width 462 height 31
paste textarea "264-202500013379"
type textarea "264-202500013379"
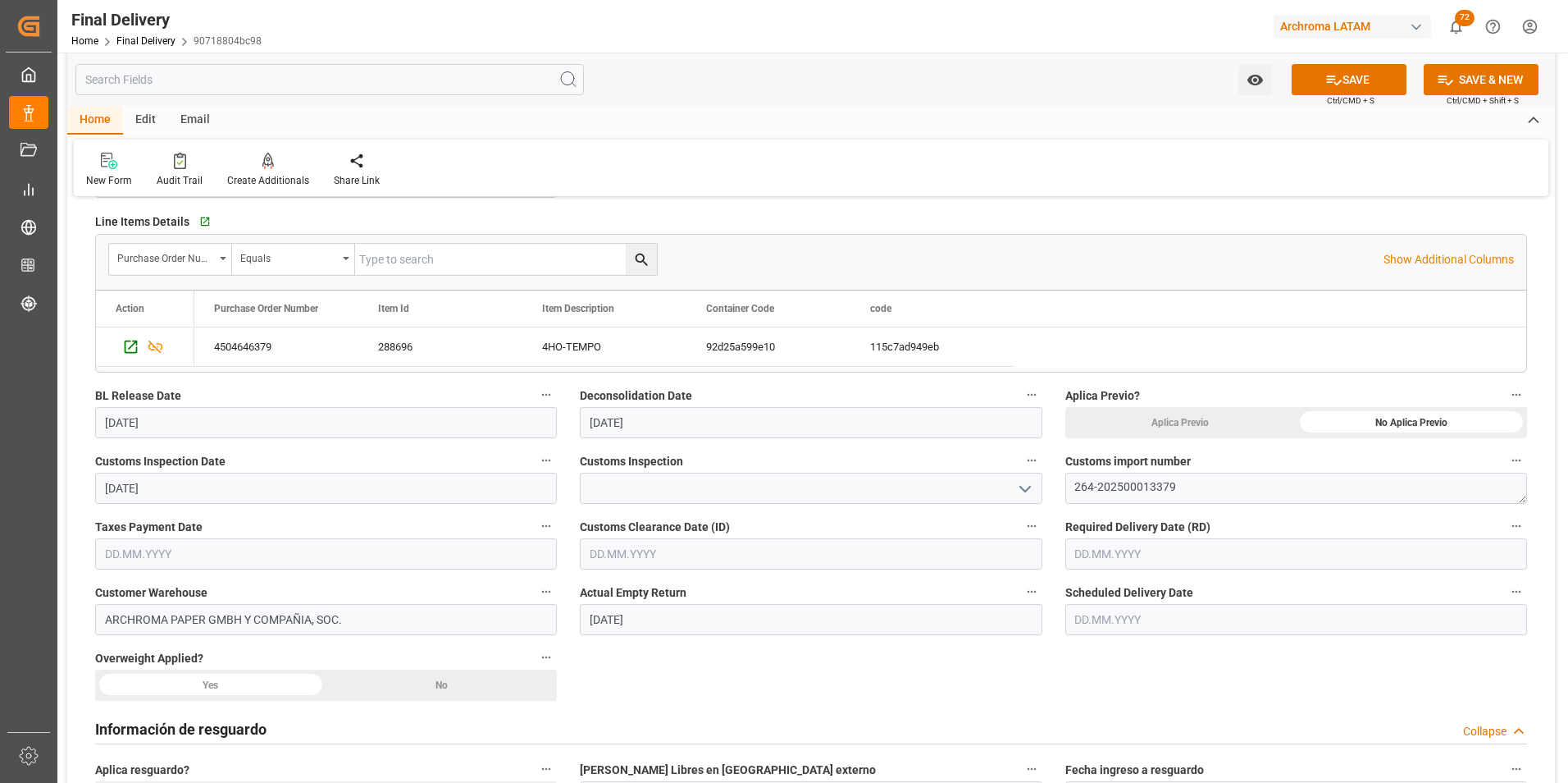
click at [1103, 622] on input "text" at bounding box center [1295, 619] width 462 height 31
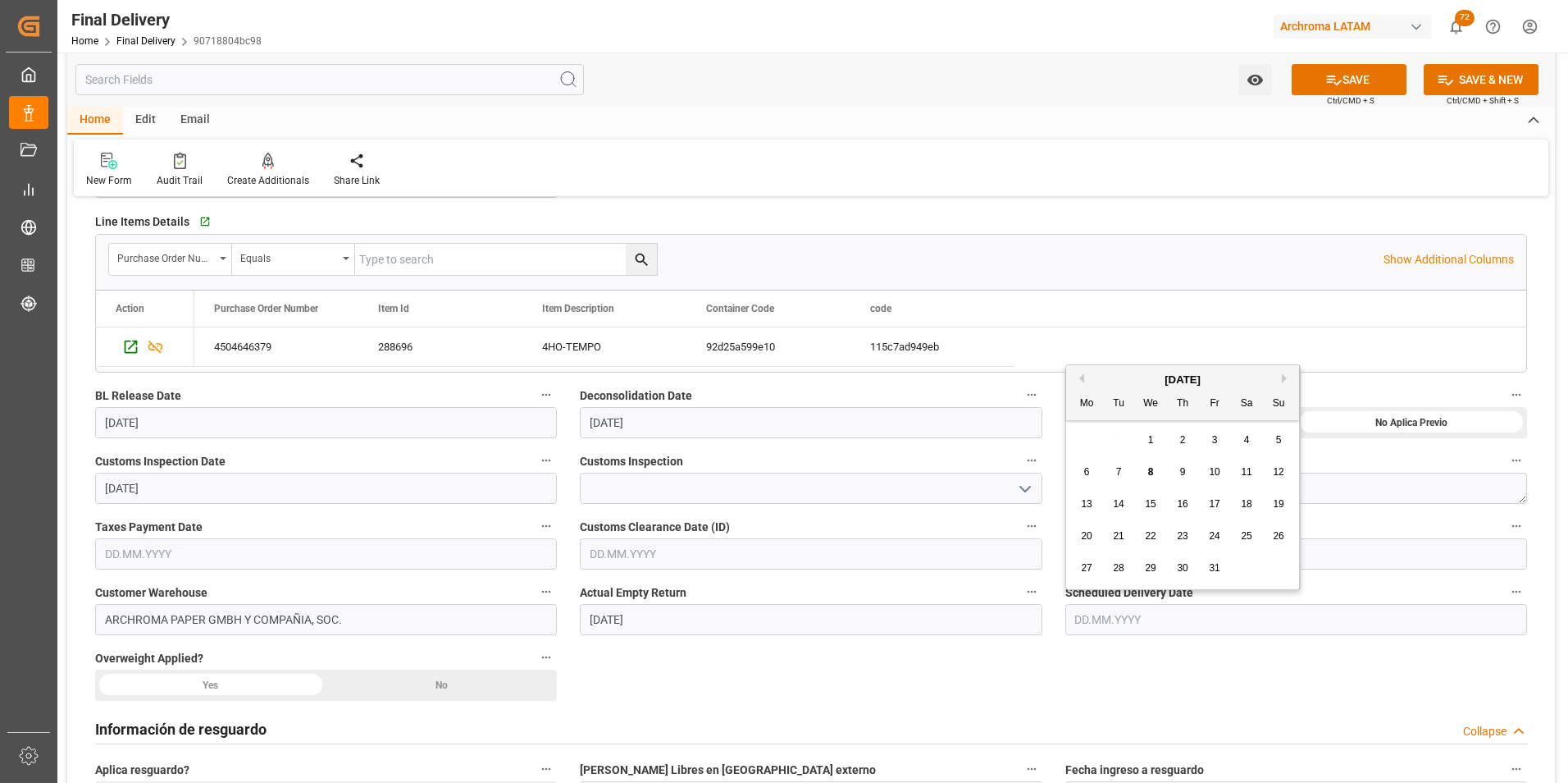
click at [1080, 441] on div "29 30 1 2 3 4 5" at bounding box center [1183, 440] width 224 height 32
click at [1182, 470] on span "9" at bounding box center [1182, 472] width 5 height 12
type input "[DATE]"
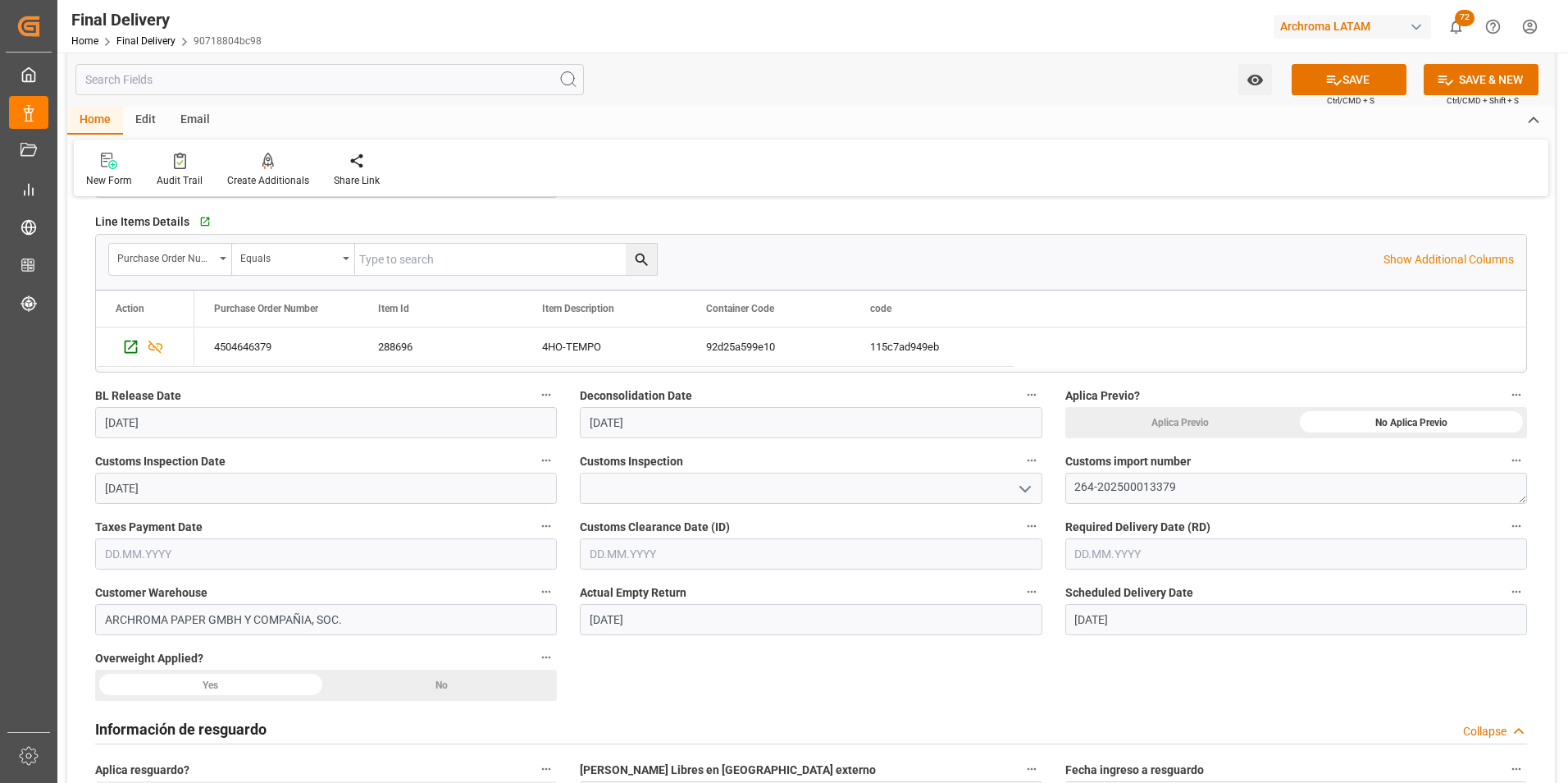
click at [649, 554] on input "text" at bounding box center [810, 553] width 462 height 31
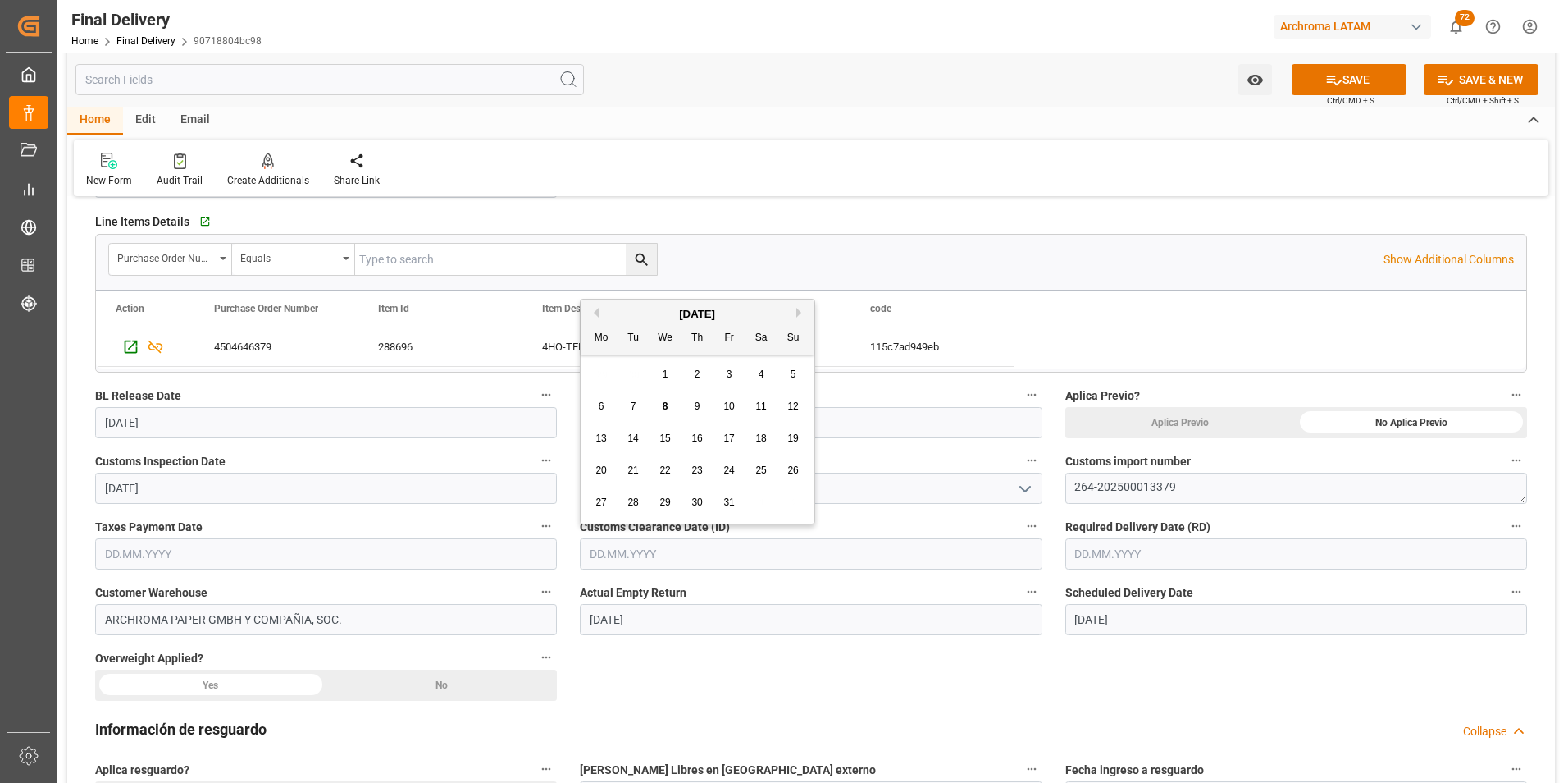
click at [697, 378] on span "2" at bounding box center [697, 374] width 5 height 12
type input "[DATE]"
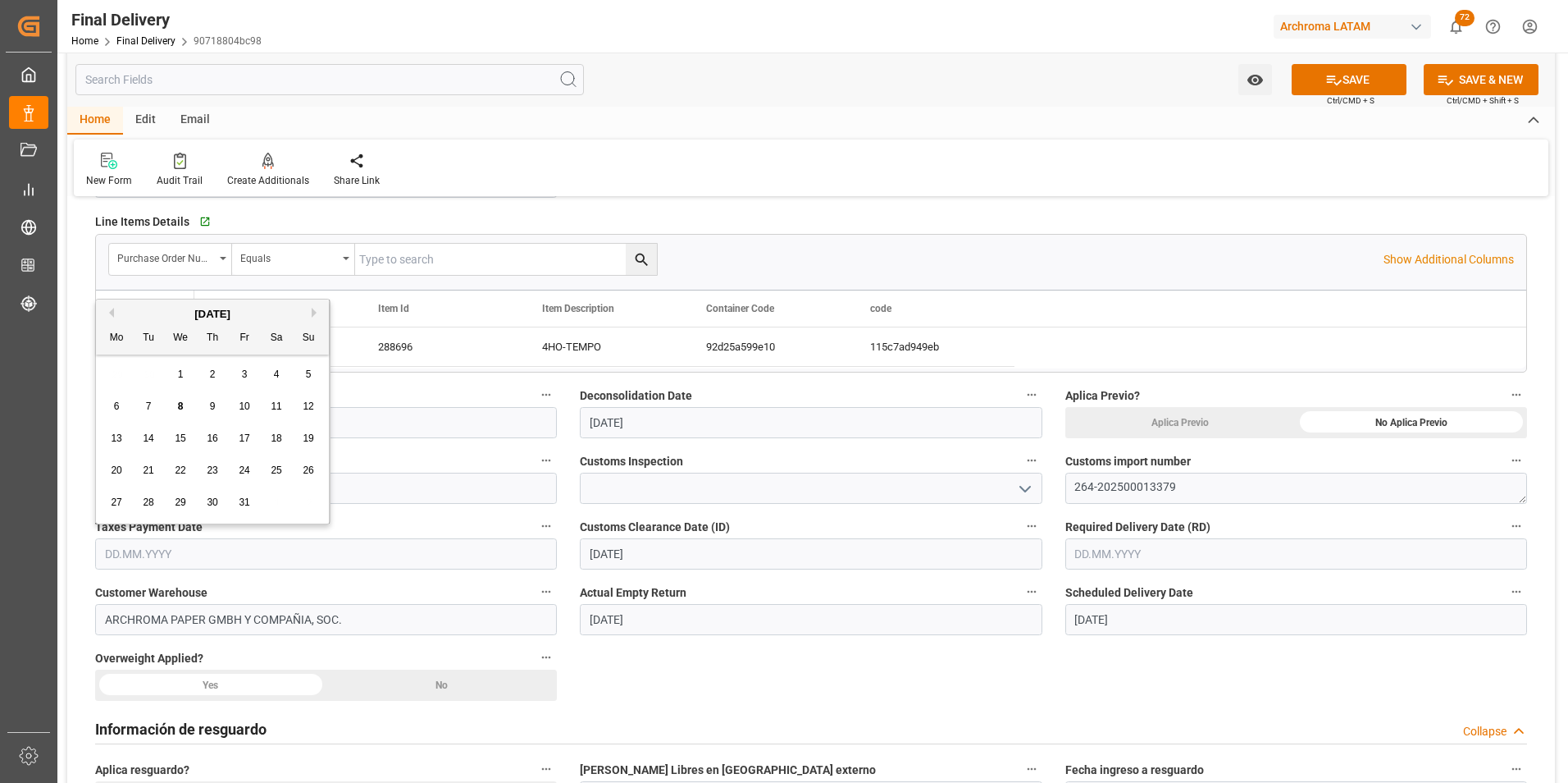
click at [156, 555] on input "text" at bounding box center [325, 553] width 462 height 31
drag, startPoint x: 212, startPoint y: 376, endPoint x: 221, endPoint y: 384, distance: 12.0
click at [212, 375] on span "2" at bounding box center [212, 374] width 5 height 12
type input "[DATE]"
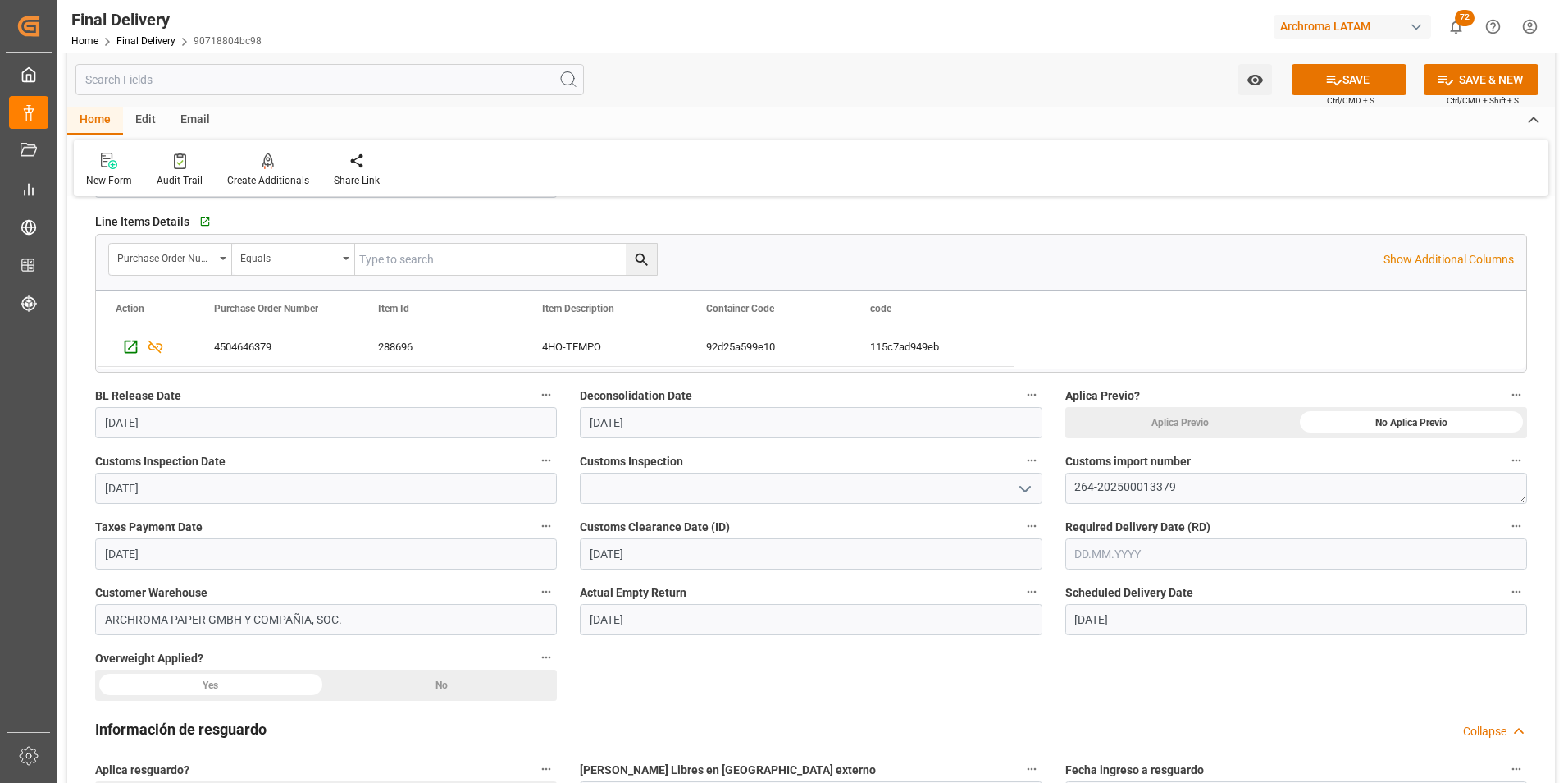
click at [1029, 485] on icon "open menu" at bounding box center [1026, 489] width 20 height 20
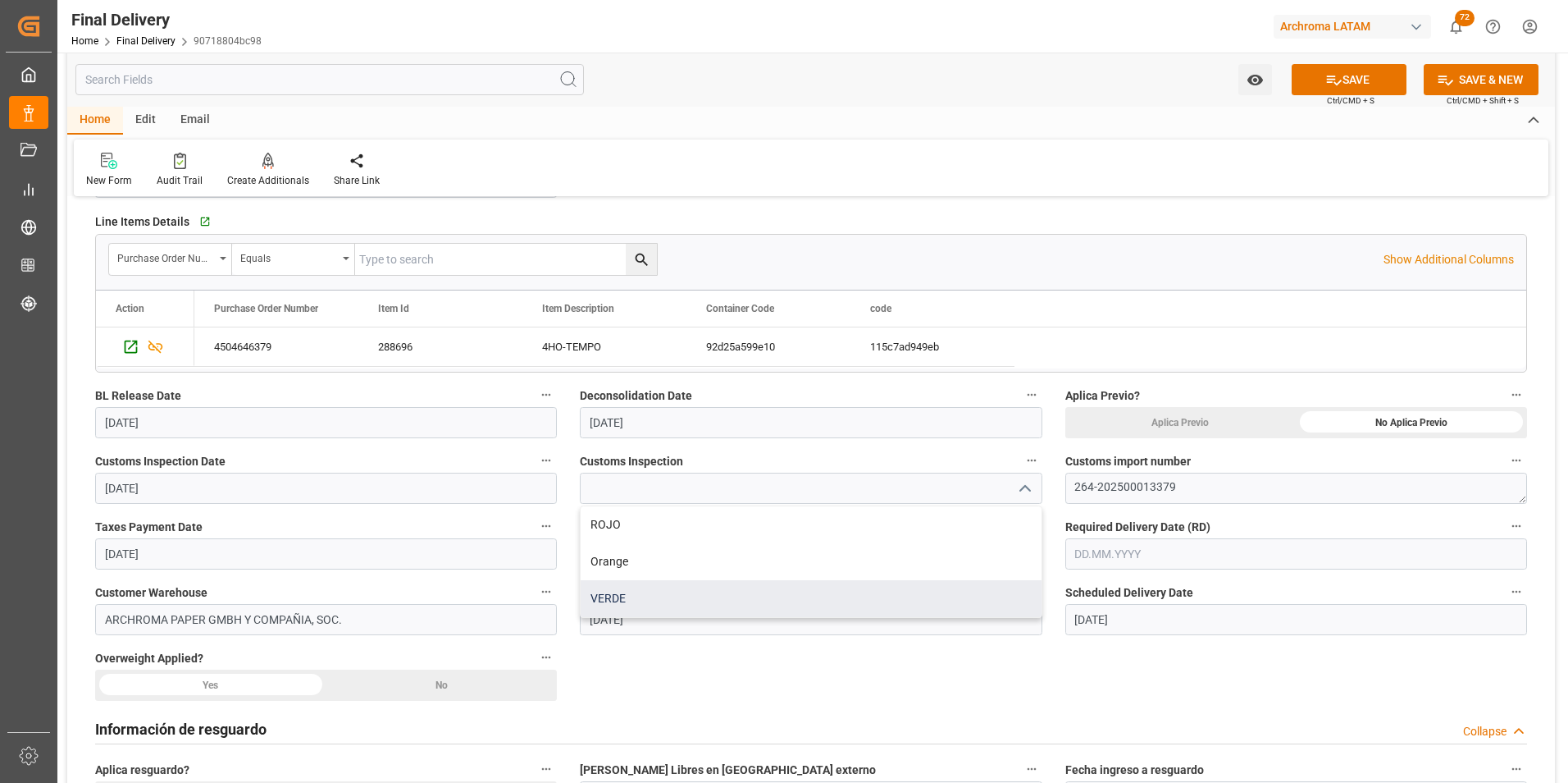
click at [812, 593] on div "VERDE" at bounding box center [810, 598] width 460 height 37
type input "VERDE"
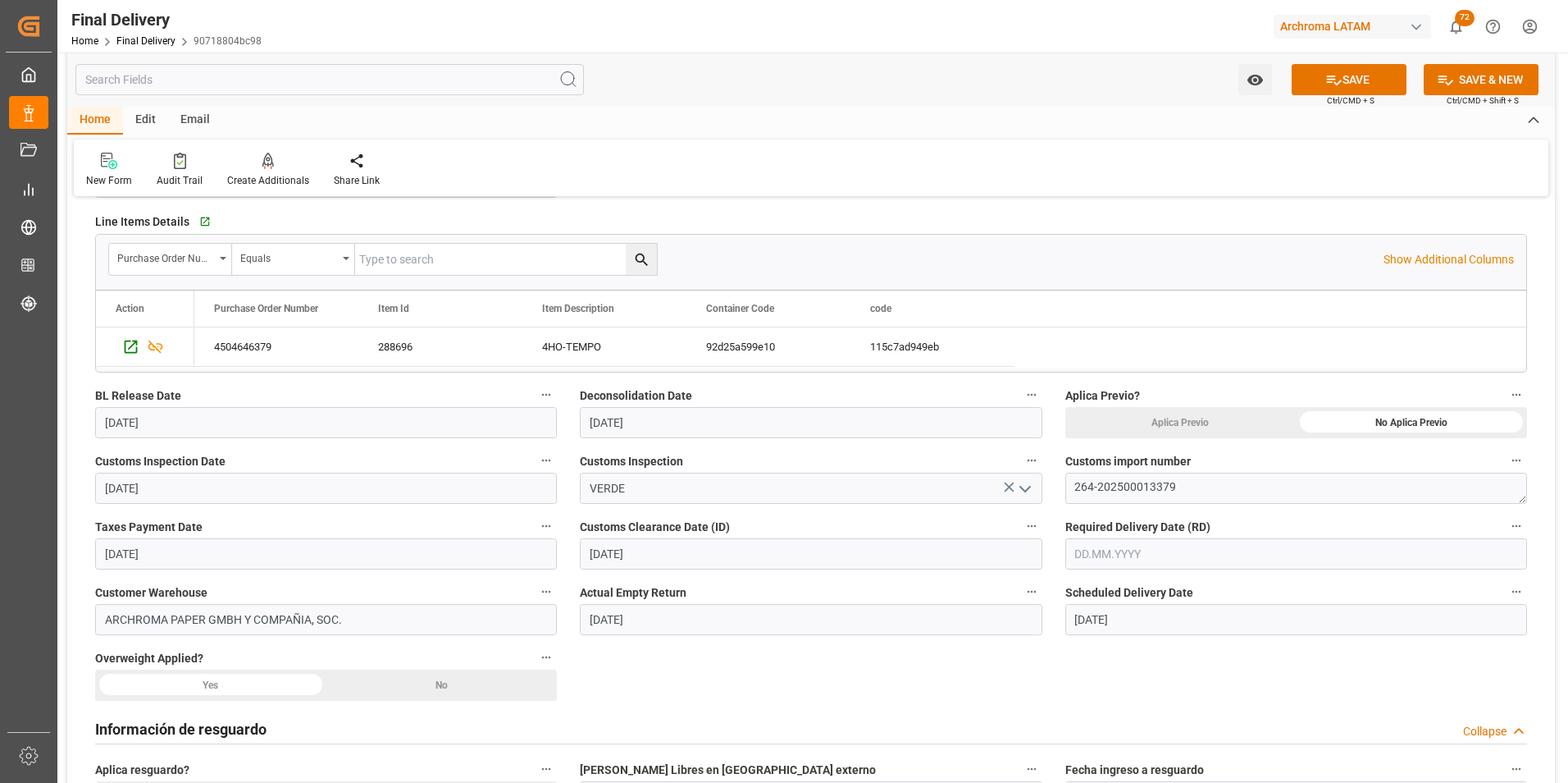
click at [504, 678] on div "No" at bounding box center [442, 685] width 231 height 31
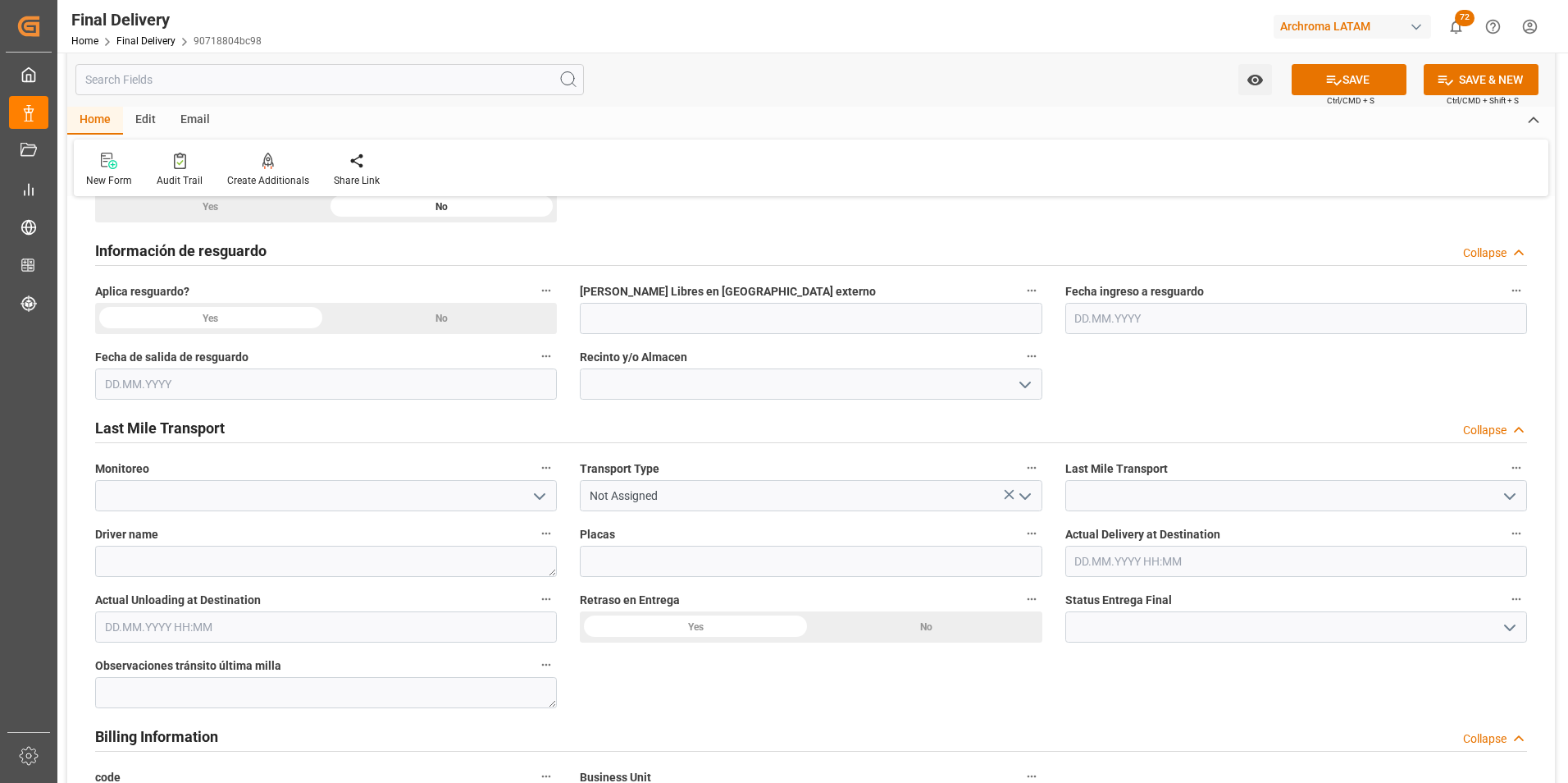
scroll to position [821, 0]
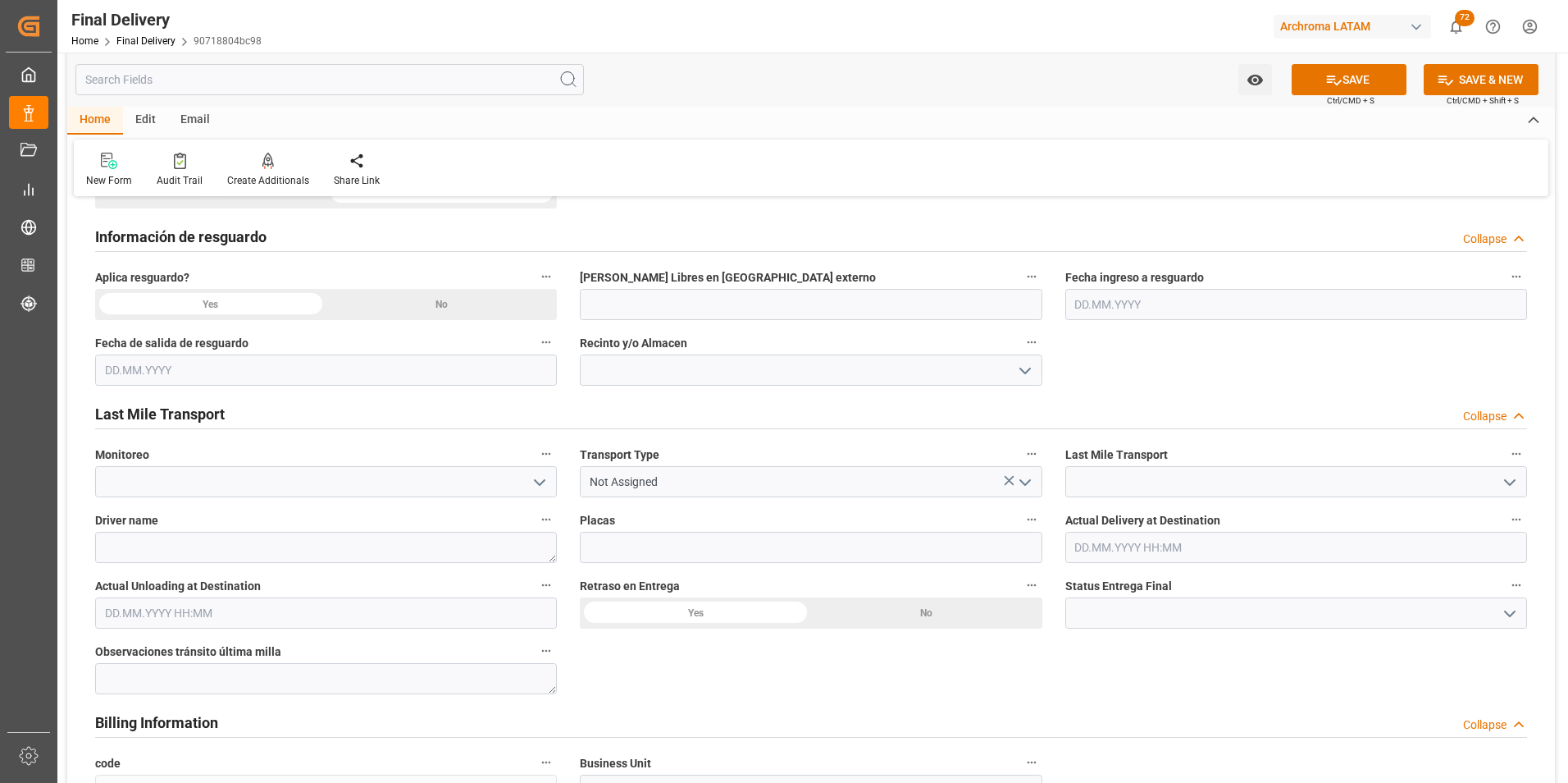
drag, startPoint x: 426, startPoint y: 302, endPoint x: 600, endPoint y: 339, distance: 177.9
click at [426, 301] on div "No" at bounding box center [442, 304] width 231 height 31
click at [1027, 488] on icon "open menu" at bounding box center [1026, 483] width 20 height 20
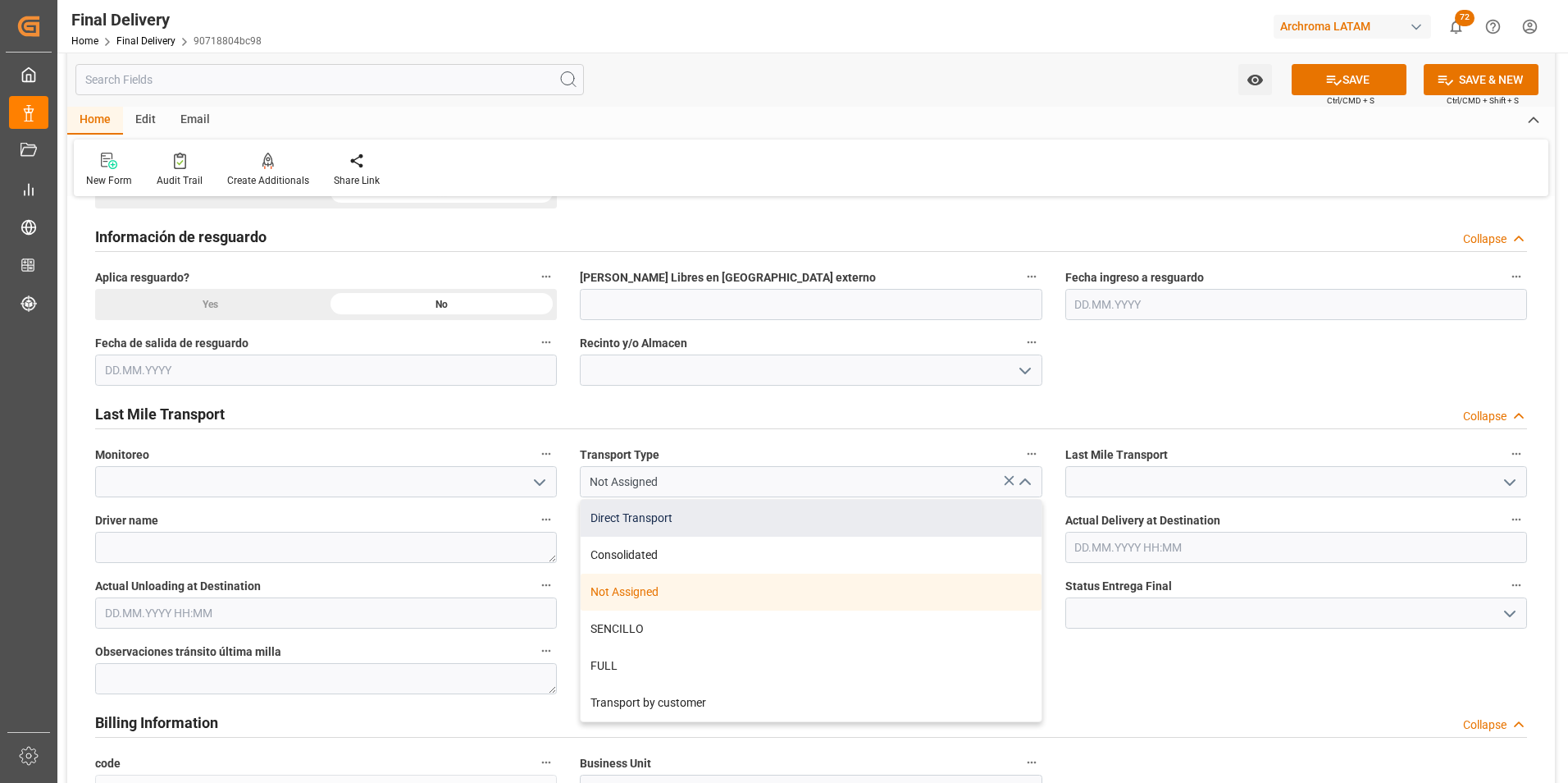
click at [965, 500] on div "Direct Transport" at bounding box center [810, 518] width 460 height 37
type input "Direct Transport"
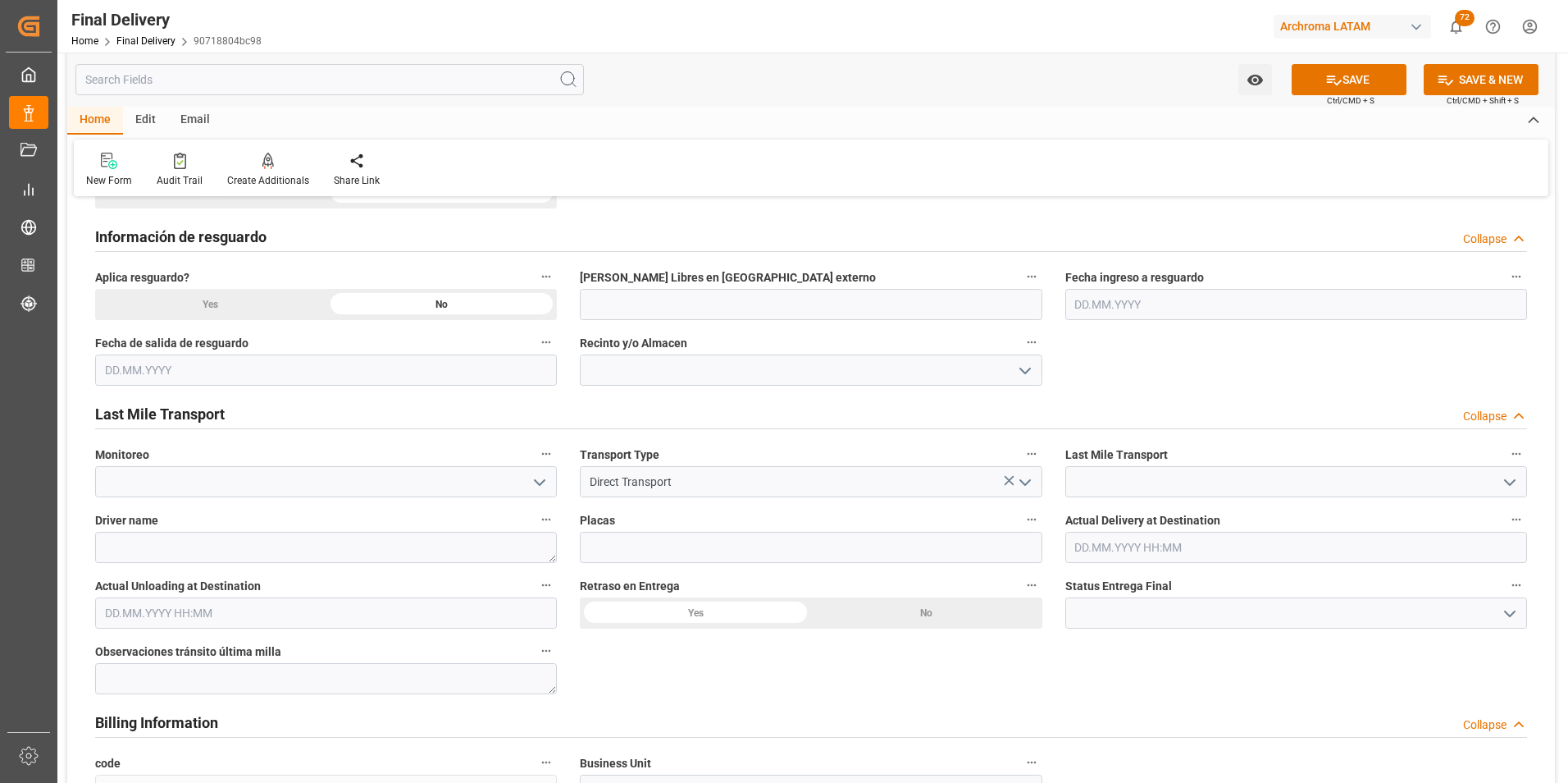
click at [1506, 485] on icon "open menu" at bounding box center [1510, 483] width 20 height 20
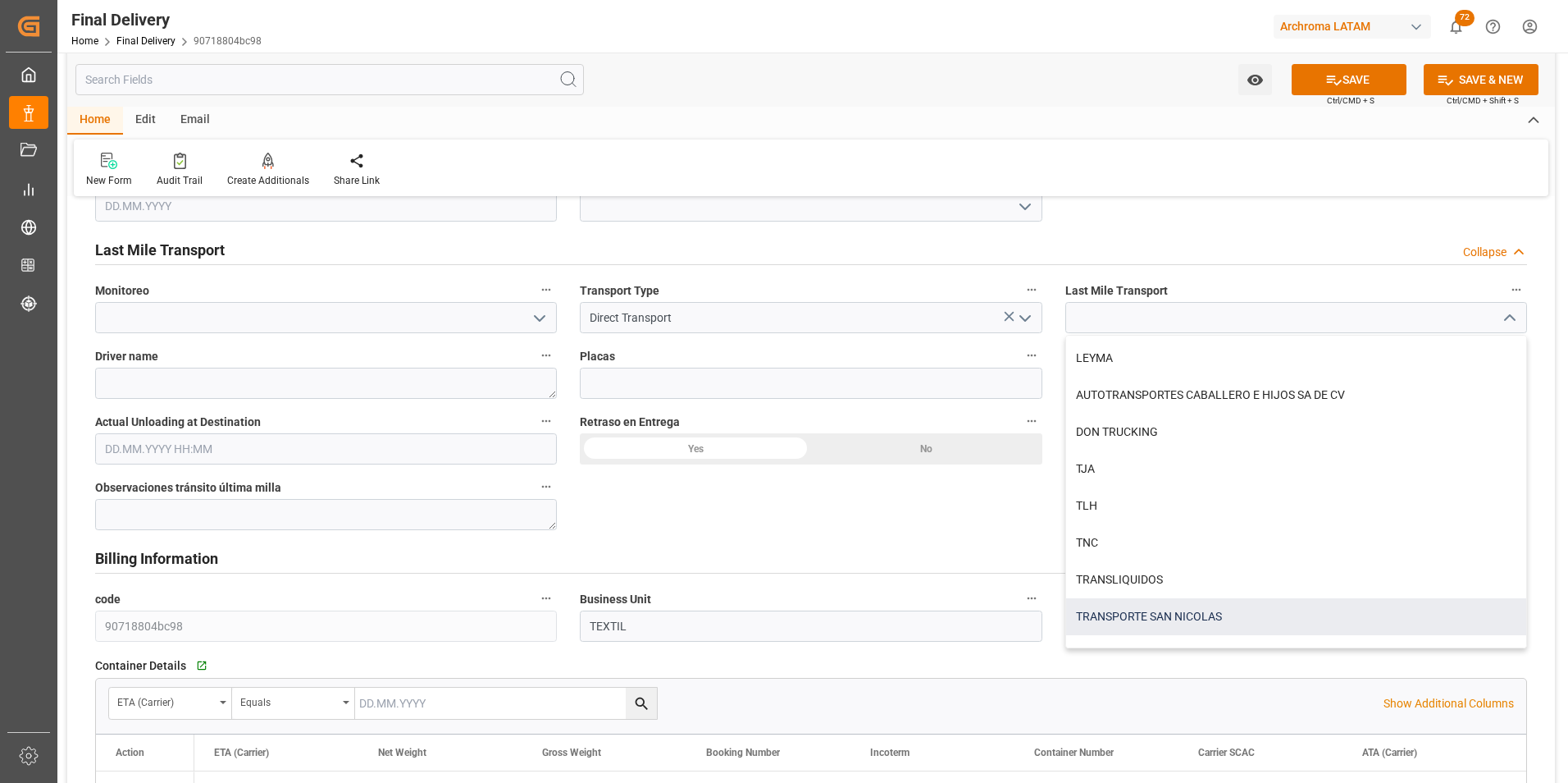
scroll to position [779, 0]
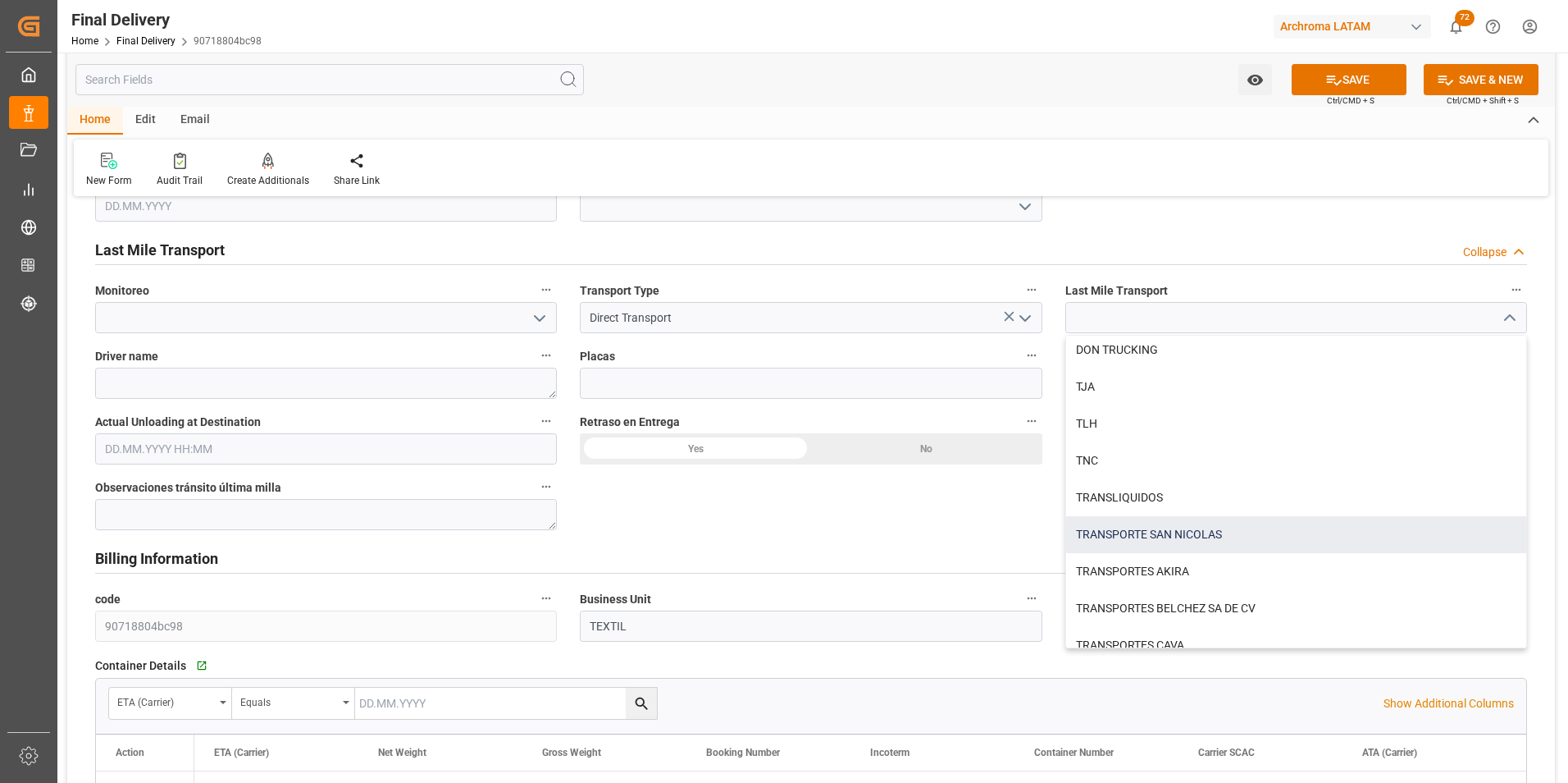
click at [1219, 544] on div "TRANSPORTE SAN NICOLAS" at bounding box center [1295, 534] width 460 height 37
type input "TRANSPORTE SAN NICOLAS"
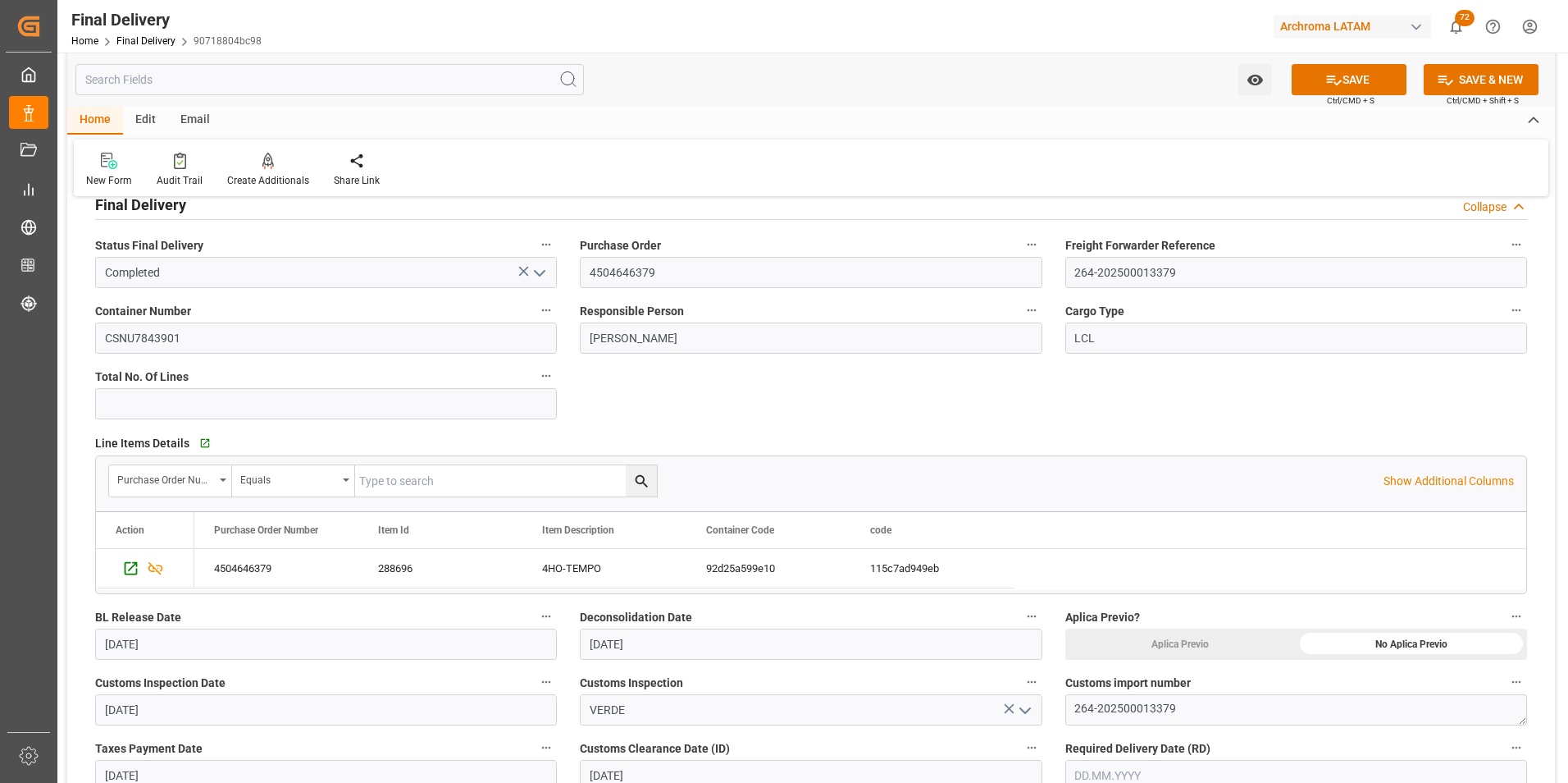
scroll to position [246, 0]
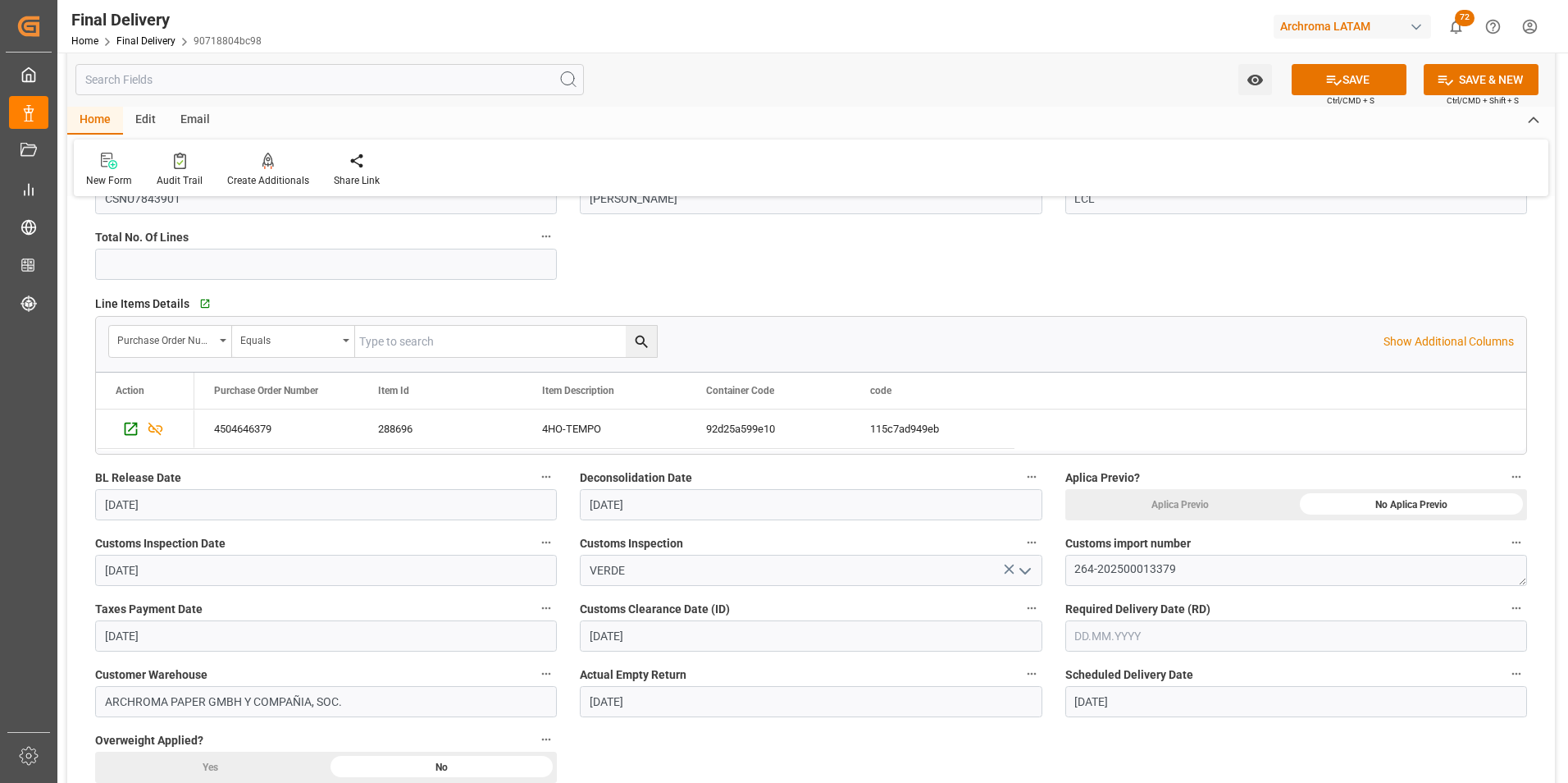
click at [1166, 645] on input "text" at bounding box center [1295, 636] width 462 height 31
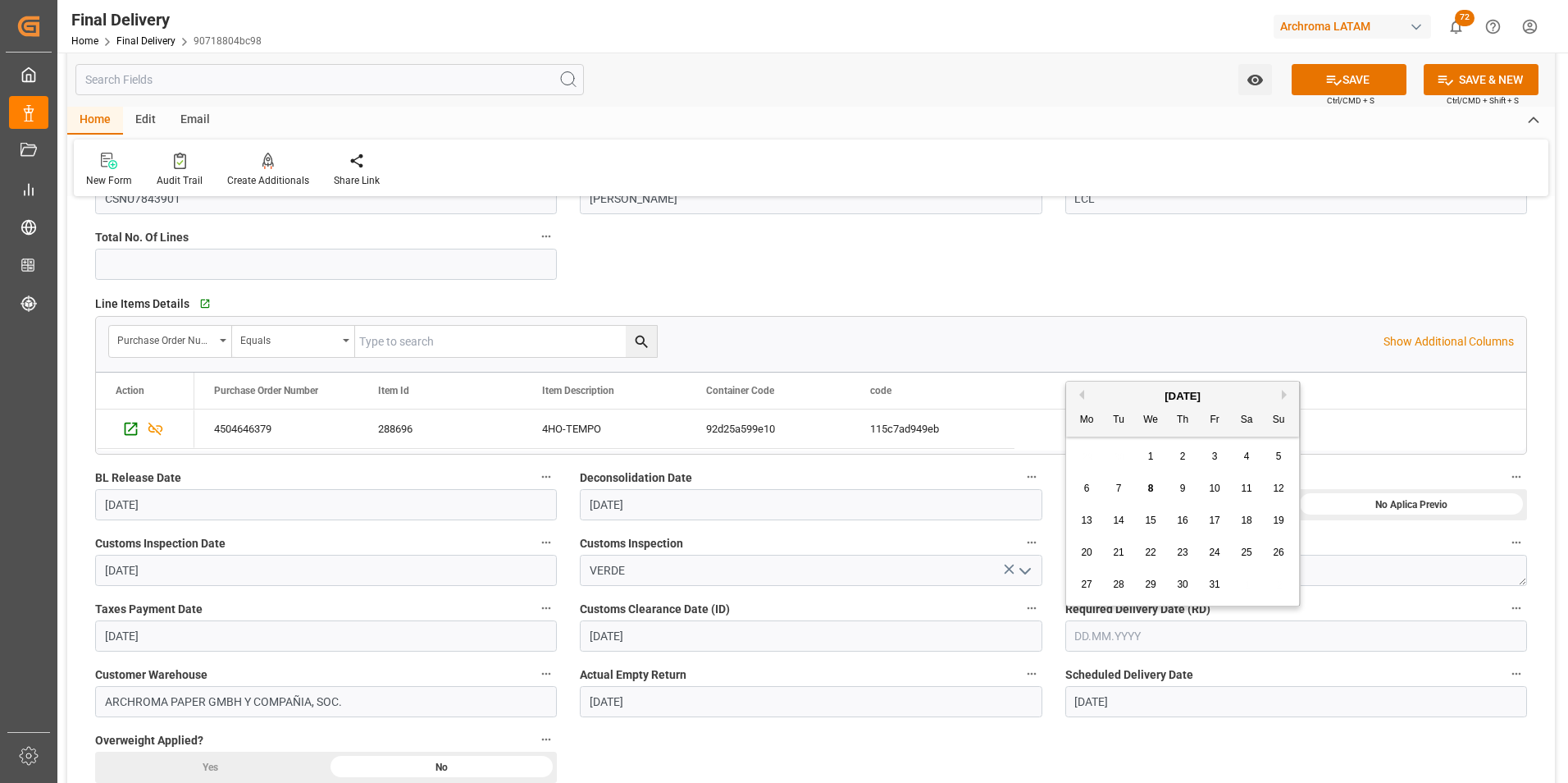
click at [1085, 456] on div "29 30 1 2 3 4 5" at bounding box center [1183, 457] width 224 height 32
click at [1209, 490] on span "10" at bounding box center [1215, 488] width 11 height 12
type input "[DATE]"
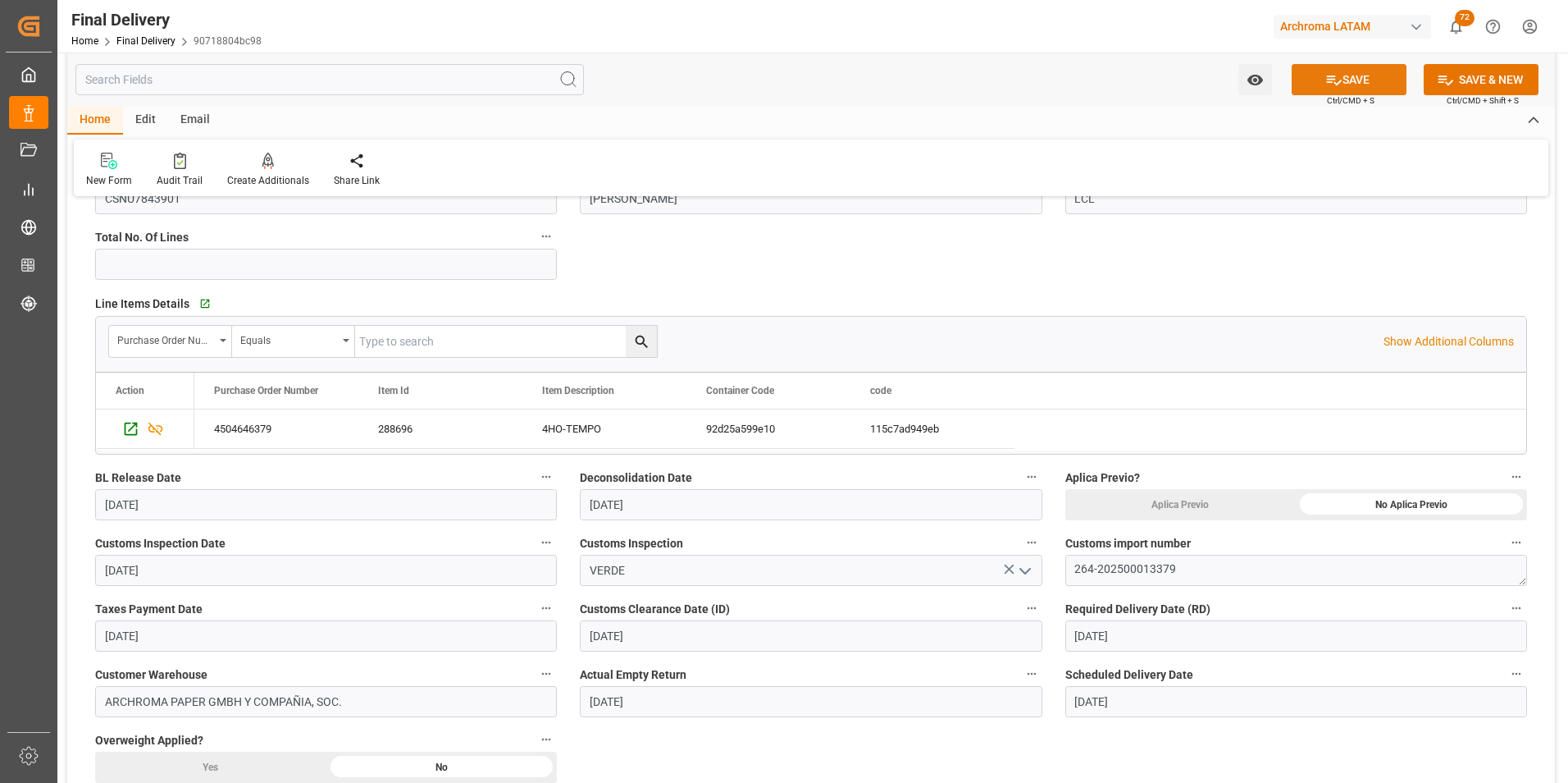
click at [1364, 85] on button "SAVE" at bounding box center [1349, 79] width 115 height 31
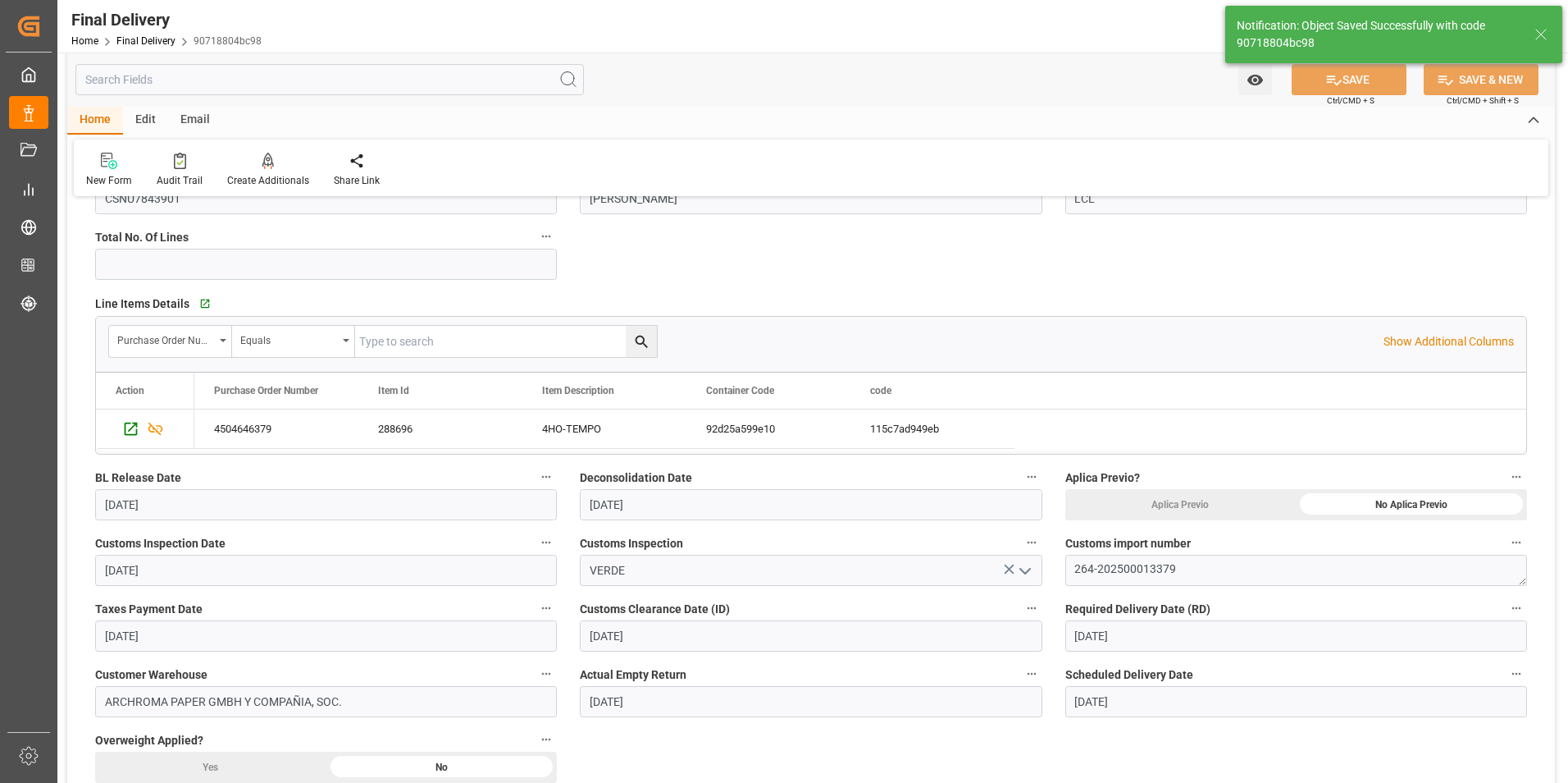
type input "19"
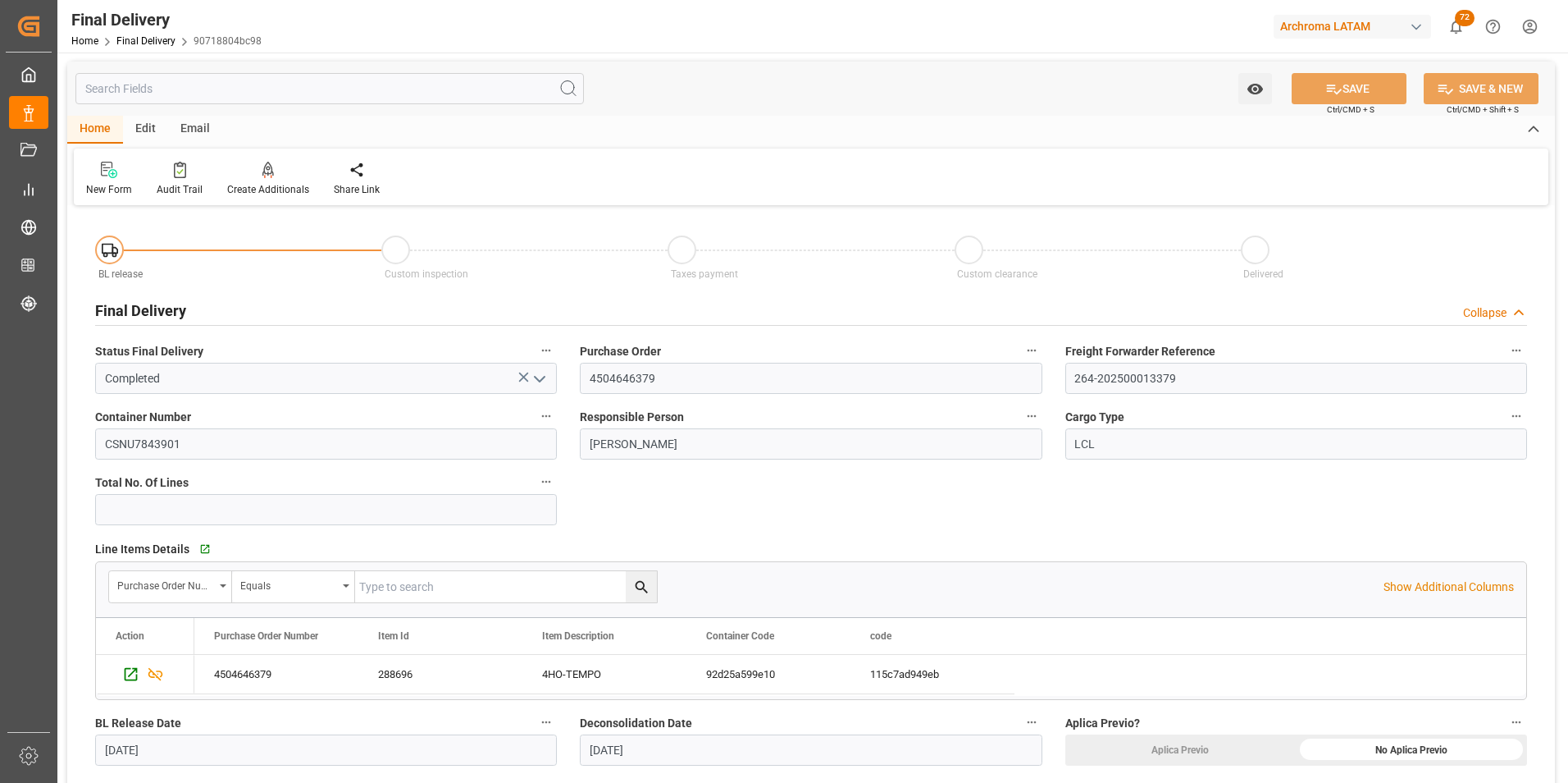
scroll to position [0, 0]
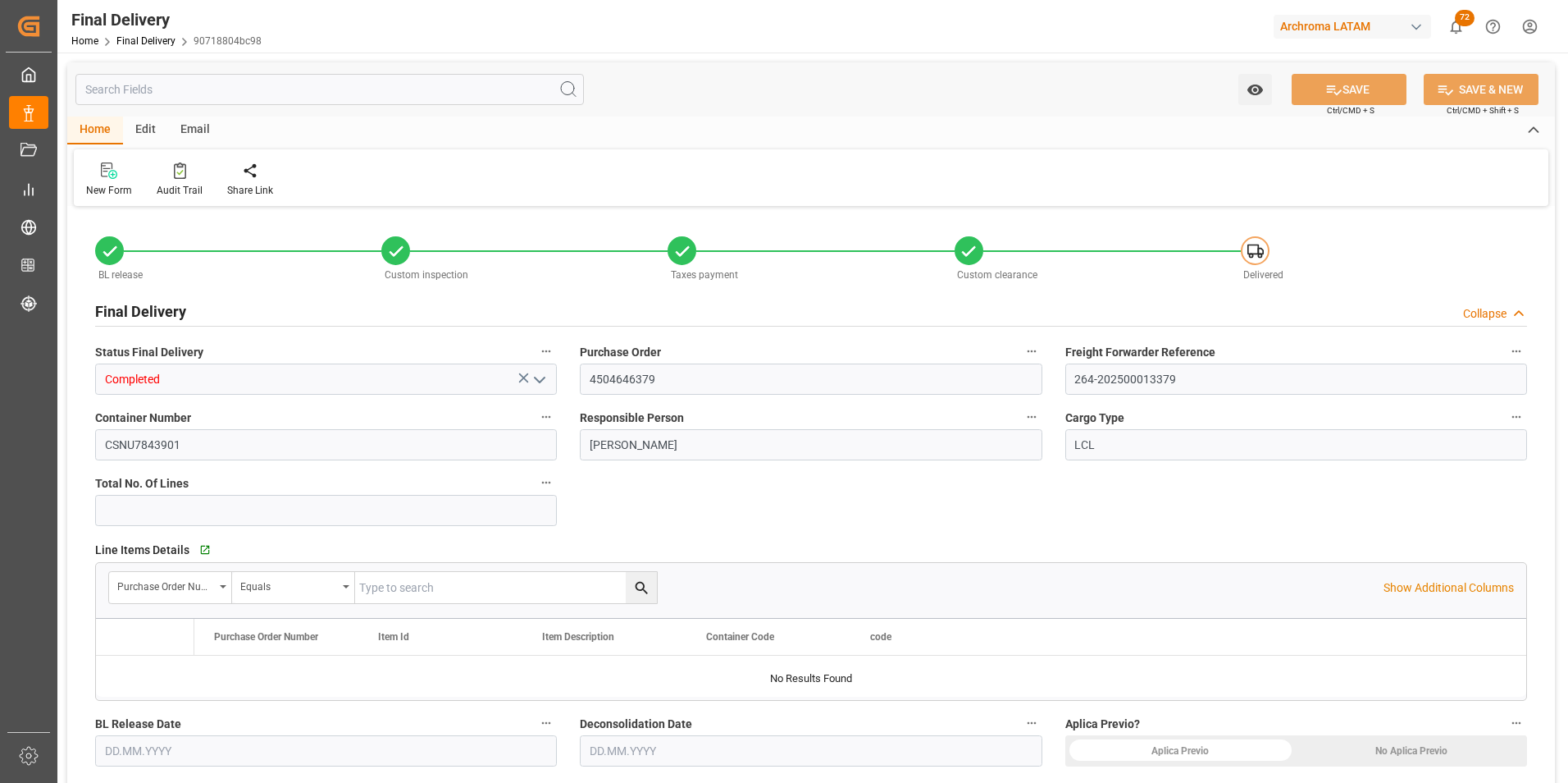
type input "19"
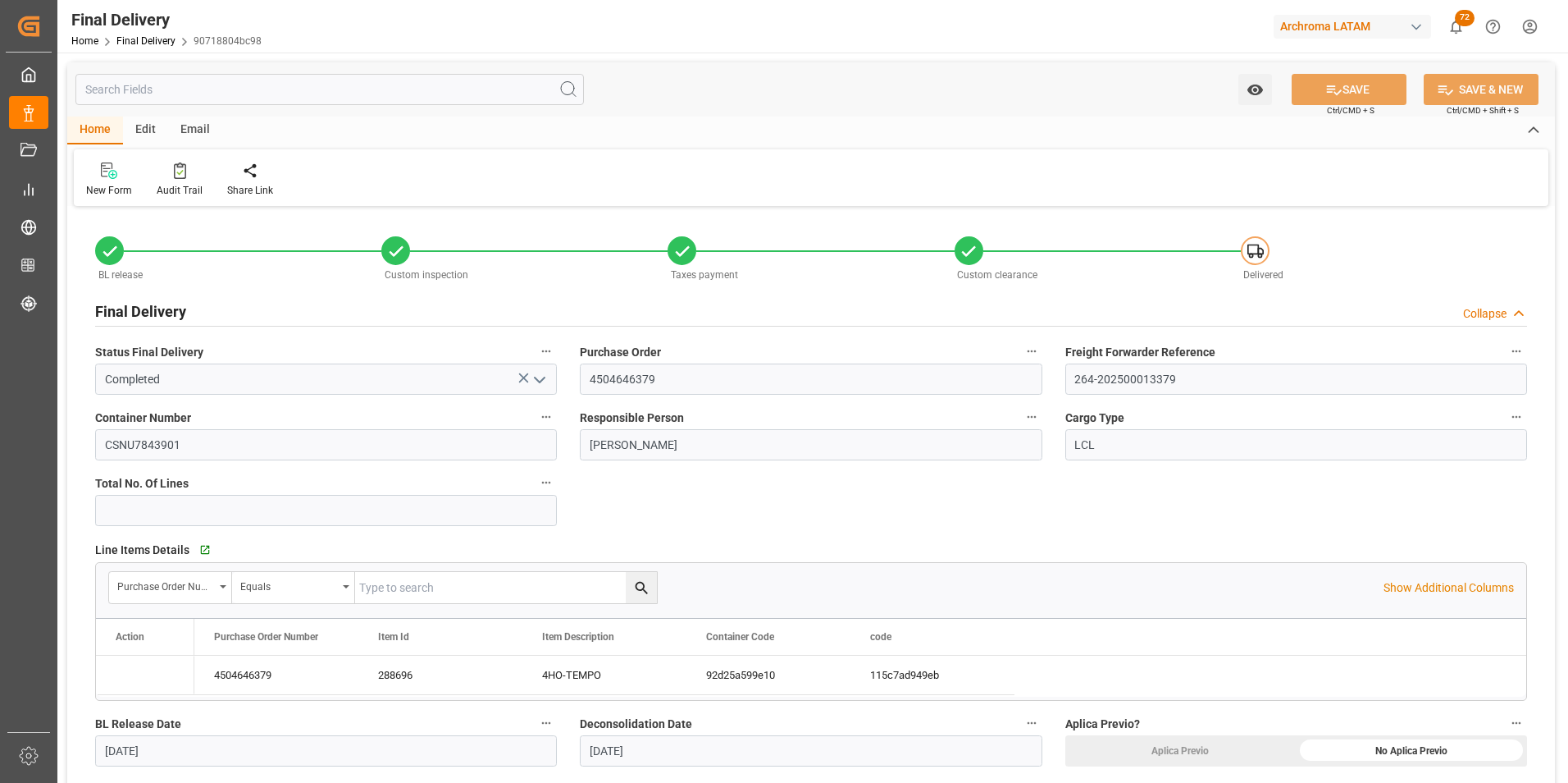
type input "[DATE]"
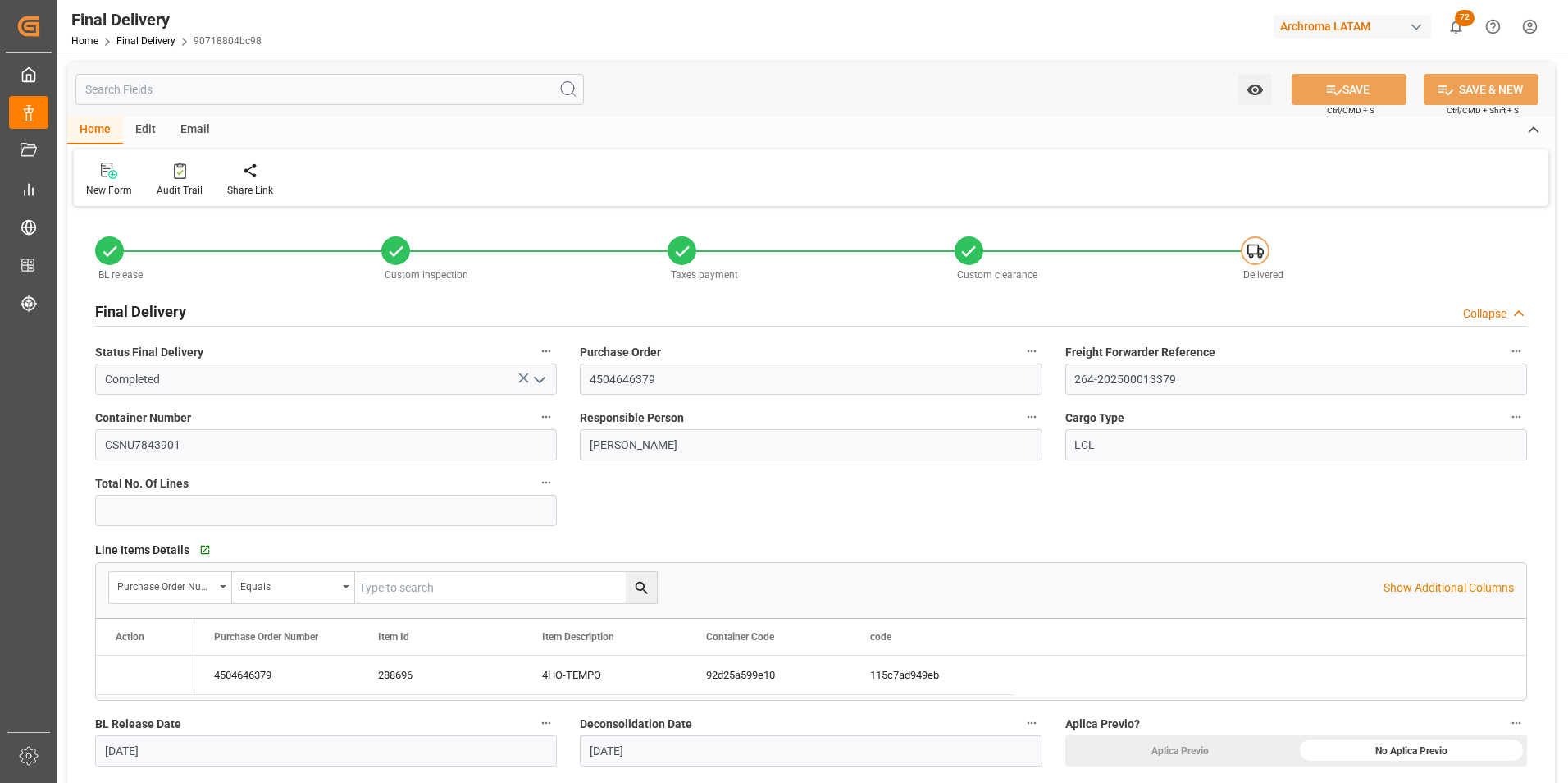
type input "[DATE]"
click at [143, 43] on link "Final Delivery" at bounding box center [146, 40] width 59 height 12
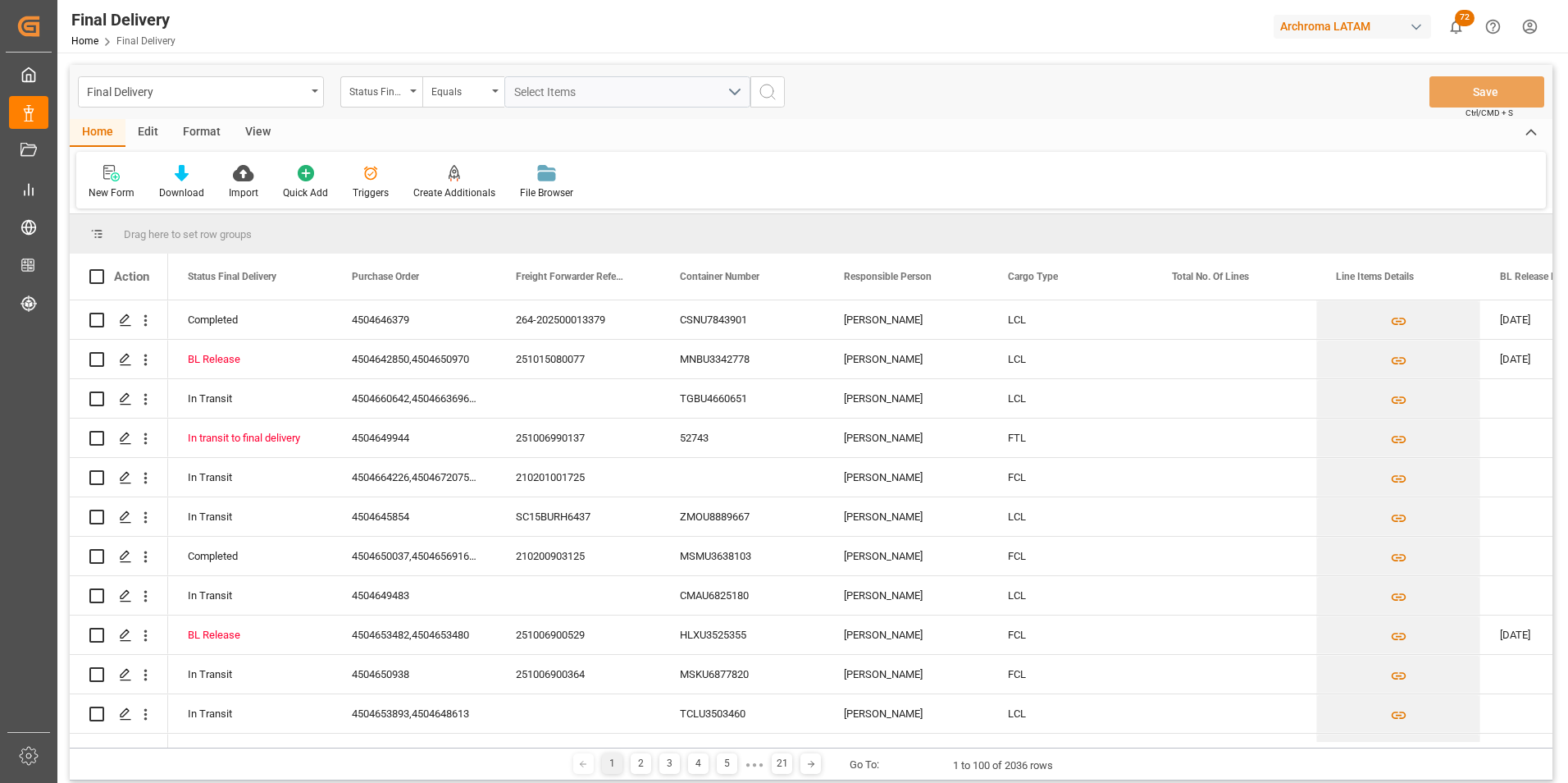
drag, startPoint x: 888, startPoint y: 380, endPoint x: 877, endPoint y: 413, distance: 34.8
click at [883, 404] on div "Final Delivery Status Final Delivery Equals Select Items Save Ctrl/CMD + S Home…" at bounding box center [811, 422] width 1483 height 716
